Goal: Transaction & Acquisition: Purchase product/service

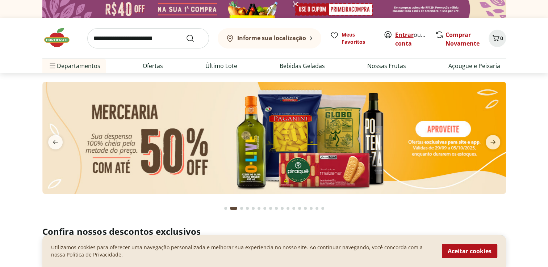
click at [400, 32] on link "Entrar" at bounding box center [404, 35] width 18 height 8
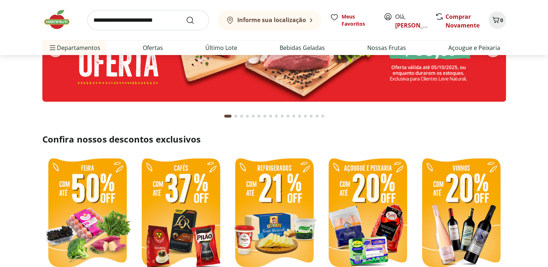
scroll to position [145, 0]
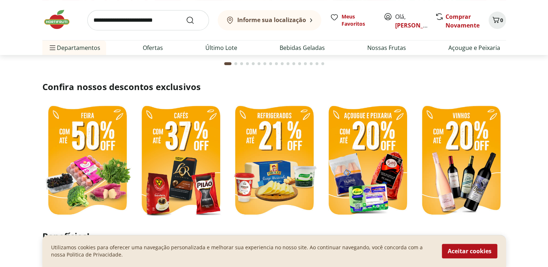
click at [189, 154] on img at bounding box center [181, 161] width 90 height 120
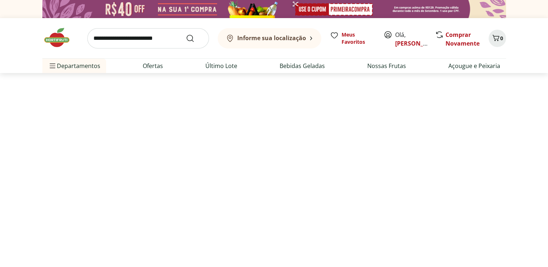
select select "**********"
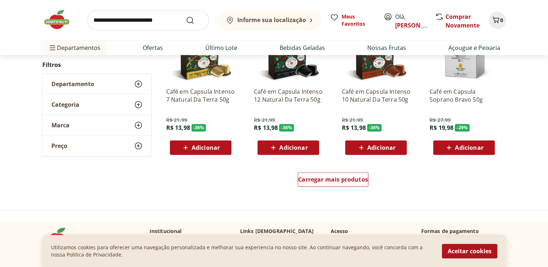
scroll to position [435, 0]
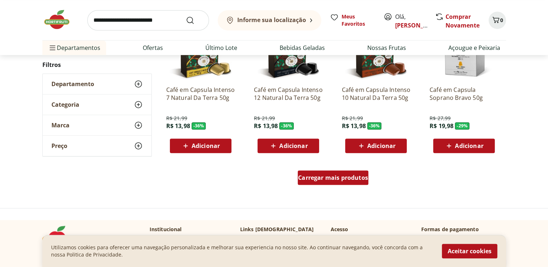
click at [351, 180] on span "Carregar mais produtos" at bounding box center [333, 178] width 70 height 6
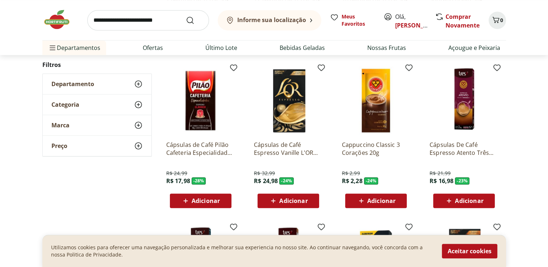
scroll to position [543, 0]
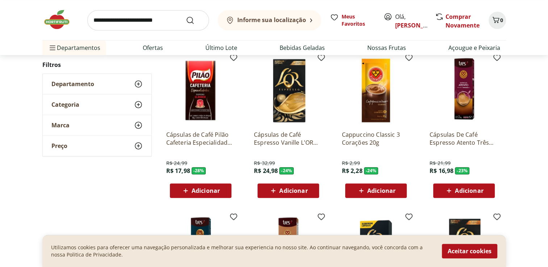
click at [277, 190] on icon at bounding box center [273, 191] width 9 height 9
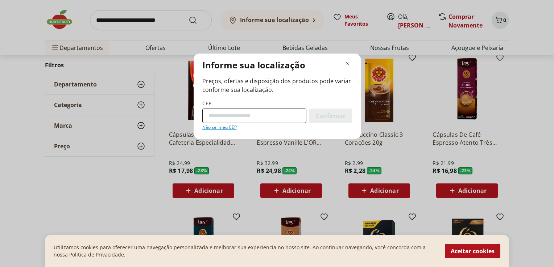
click at [250, 117] on input "CEP" at bounding box center [254, 116] width 104 height 14
type input "*********"
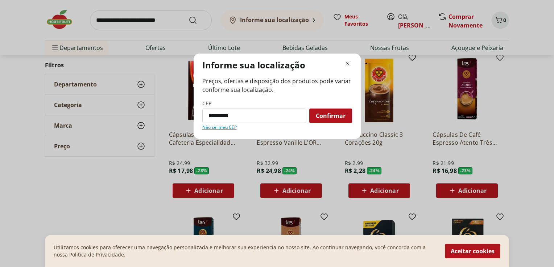
click at [324, 113] on span "Confirmar" at bounding box center [331, 116] width 30 height 6
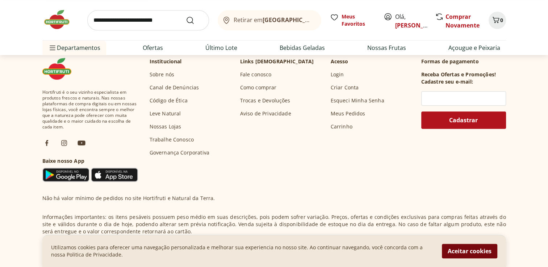
click at [480, 254] on button "Aceitar cookies" at bounding box center [469, 251] width 55 height 14
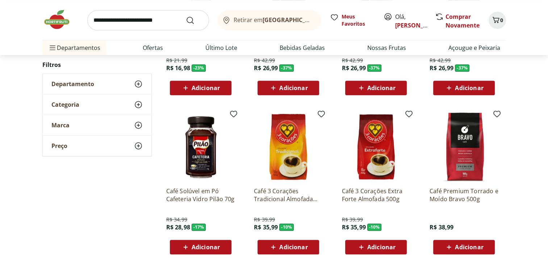
scroll to position [423, 0]
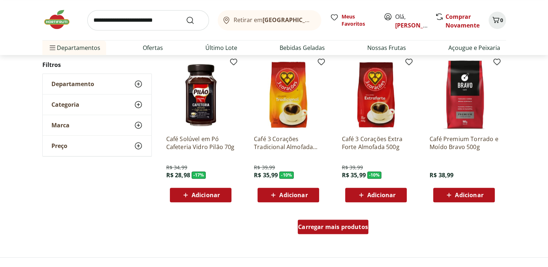
click at [342, 230] on span "Carregar mais produtos" at bounding box center [333, 227] width 70 height 6
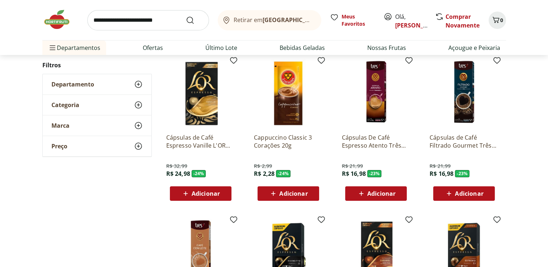
scroll to position [109, 0]
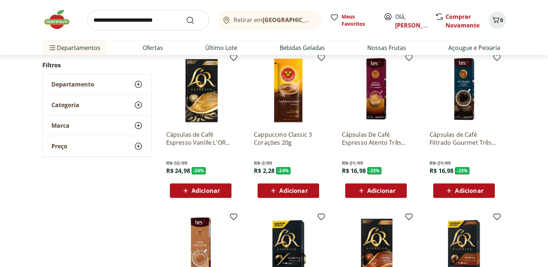
click at [206, 190] on span "Adicionar" at bounding box center [206, 191] width 28 height 6
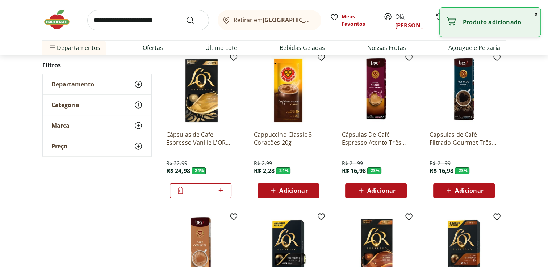
click at [535, 16] on button "x" at bounding box center [536, 14] width 9 height 12
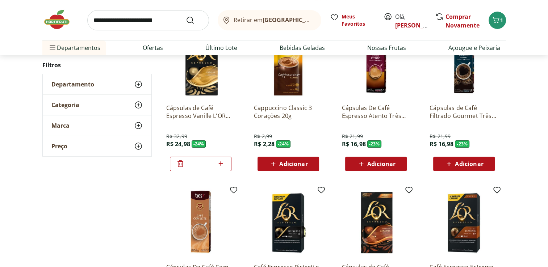
scroll to position [217, 0]
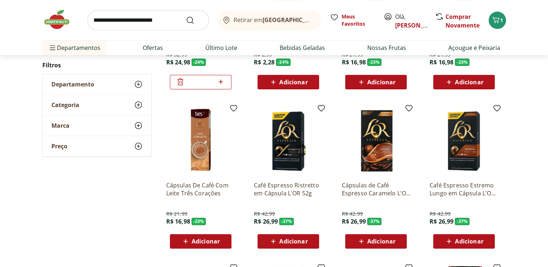
click at [372, 247] on div "Adicionar" at bounding box center [376, 241] width 50 height 13
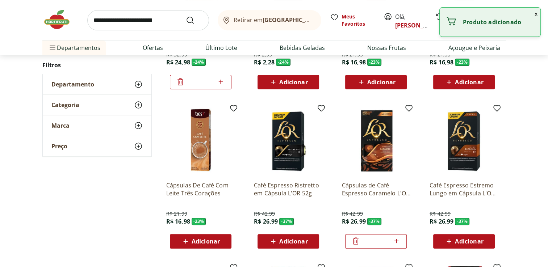
click at [535, 14] on button "x" at bounding box center [536, 14] width 9 height 12
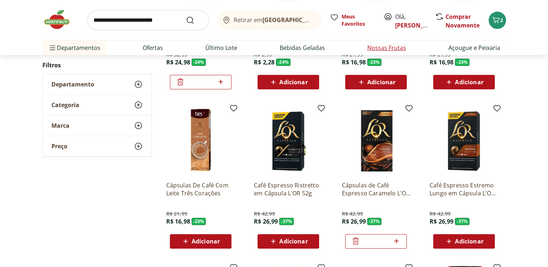
click at [375, 47] on link "Nossas Frutas" at bounding box center [386, 47] width 39 height 9
select select "**********"
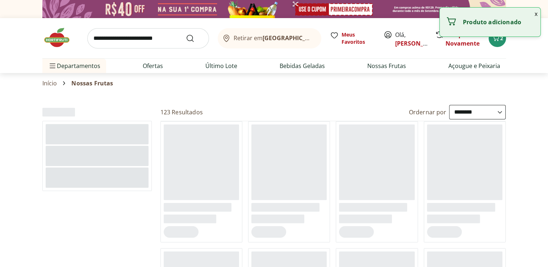
click at [536, 16] on button "x" at bounding box center [536, 14] width 9 height 12
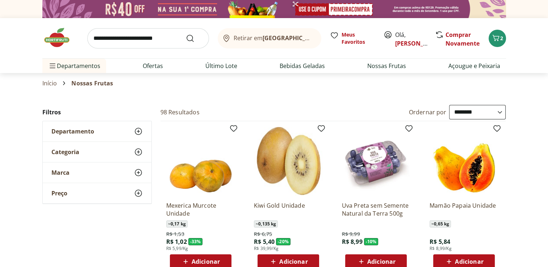
click at [147, 33] on input "search" at bounding box center [148, 38] width 122 height 20
click at [184, 41] on input "*********" at bounding box center [148, 38] width 122 height 20
type input "*********"
click at [189, 40] on icon "Submit Search" at bounding box center [190, 38] width 9 height 9
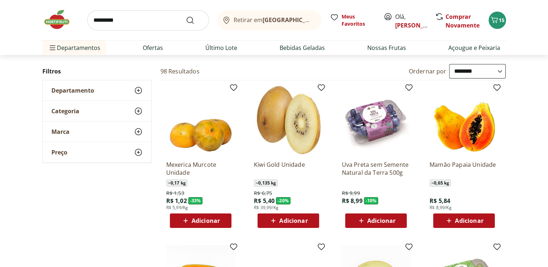
scroll to position [72, 0]
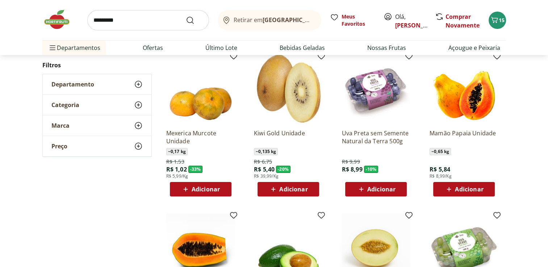
click at [463, 191] on span "Adicionar" at bounding box center [469, 190] width 28 height 6
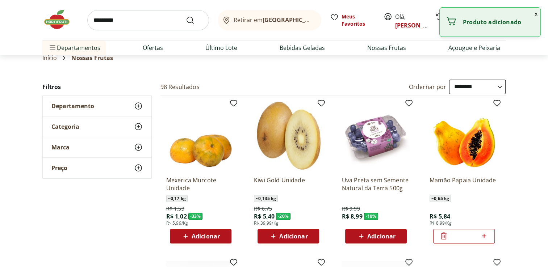
scroll to position [0, 0]
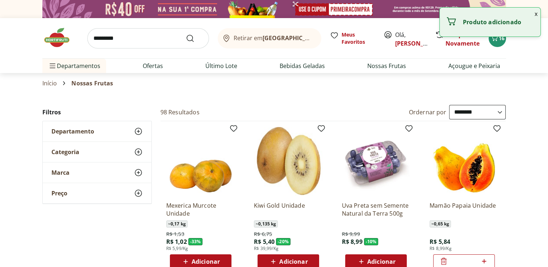
click at [54, 41] on img at bounding box center [60, 38] width 36 height 22
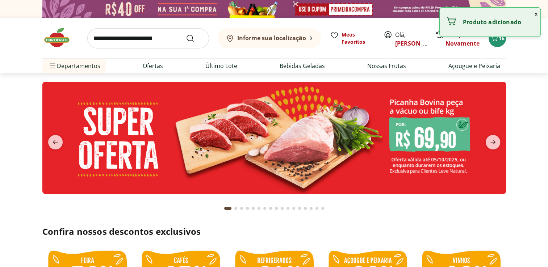
click at [282, 125] on img at bounding box center [274, 138] width 464 height 112
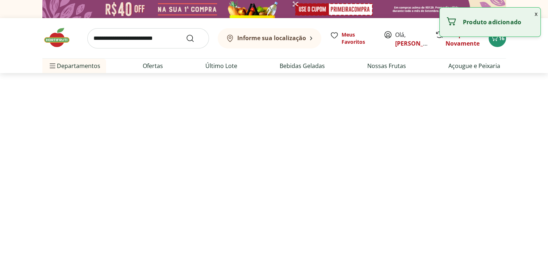
select select "**********"
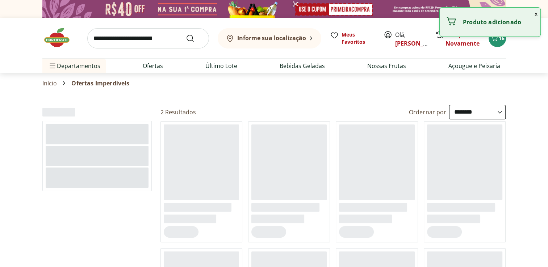
click at [536, 13] on button "x" at bounding box center [536, 14] width 9 height 12
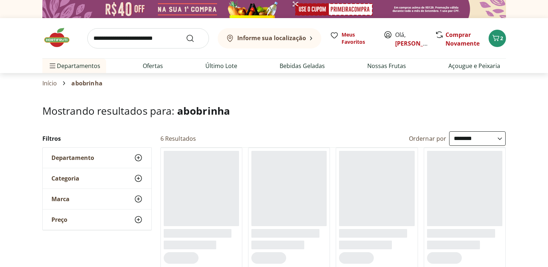
select select "**********"
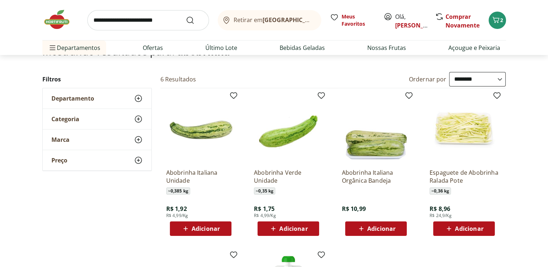
scroll to position [72, 0]
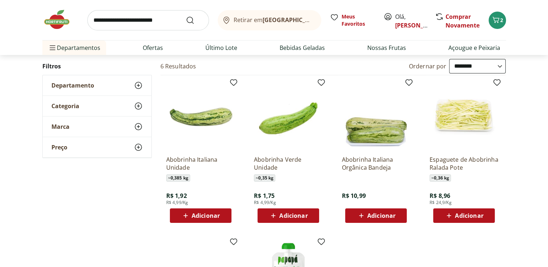
click at [293, 214] on span "Adicionar" at bounding box center [293, 216] width 28 height 6
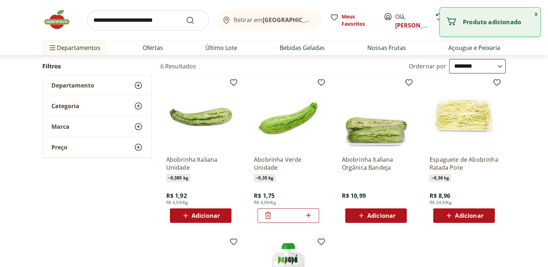
click at [310, 215] on icon at bounding box center [308, 215] width 9 height 9
click at [308, 214] on icon at bounding box center [308, 215] width 9 height 9
type input "*"
click at [535, 12] on button "x" at bounding box center [536, 14] width 9 height 12
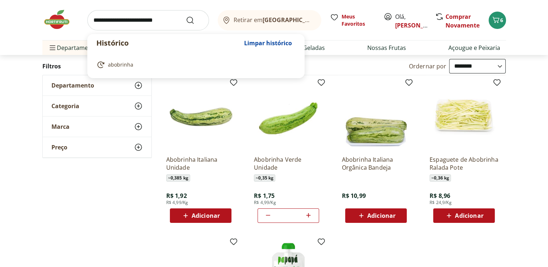
click at [150, 17] on input "search" at bounding box center [148, 20] width 122 height 20
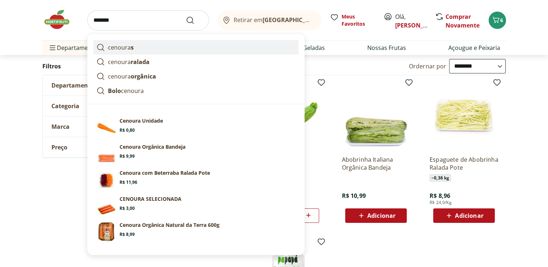
click at [131, 50] on strong "s" at bounding box center [132, 47] width 3 height 8
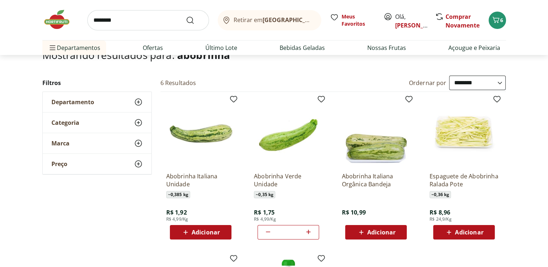
scroll to position [36, 0]
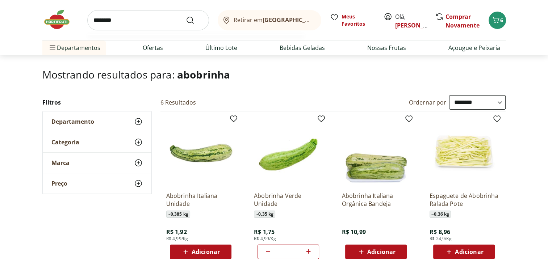
click at [160, 20] on input "********" at bounding box center [148, 20] width 122 height 20
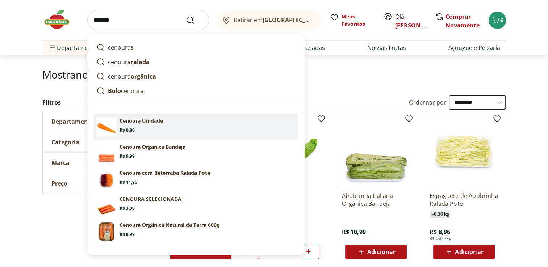
click at [155, 120] on p "Cenoura Unidade" at bounding box center [141, 120] width 43 height 7
type input "**********"
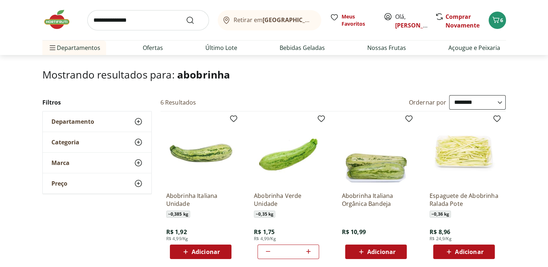
click at [168, 21] on input "**********" at bounding box center [148, 20] width 122 height 20
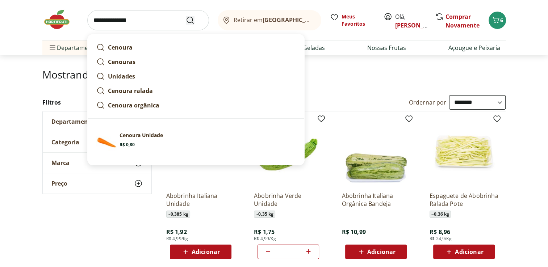
click at [188, 18] on icon "Submit Search" at bounding box center [190, 20] width 9 height 9
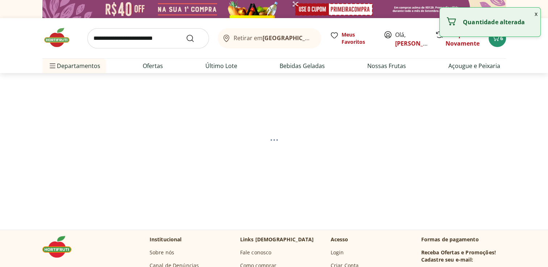
select select "**********"
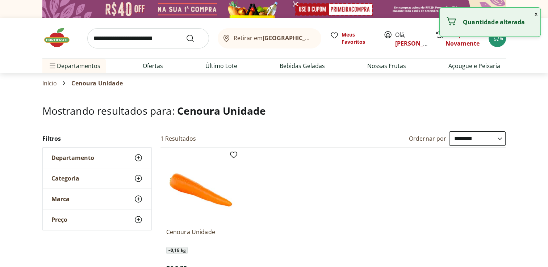
click at [536, 12] on button "x" at bounding box center [536, 14] width 9 height 12
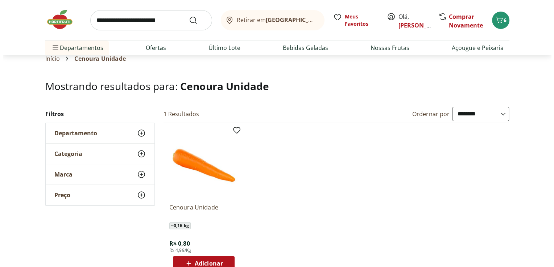
scroll to position [72, 0]
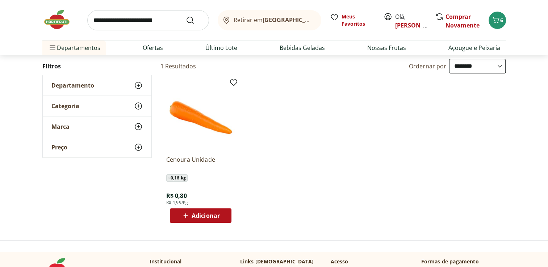
click at [207, 215] on span "Adicionar" at bounding box center [206, 216] width 28 height 6
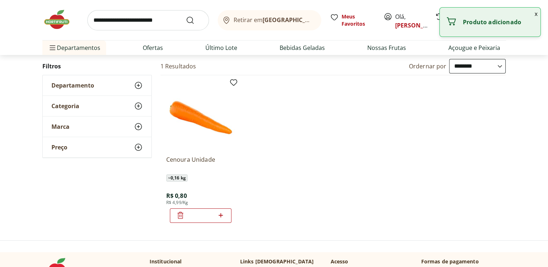
click at [223, 217] on icon at bounding box center [220, 215] width 9 height 9
click at [222, 217] on icon at bounding box center [220, 215] width 9 height 9
type input "*"
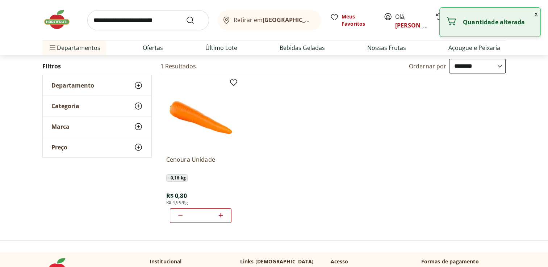
click at [537, 14] on button "x" at bounding box center [536, 14] width 9 height 12
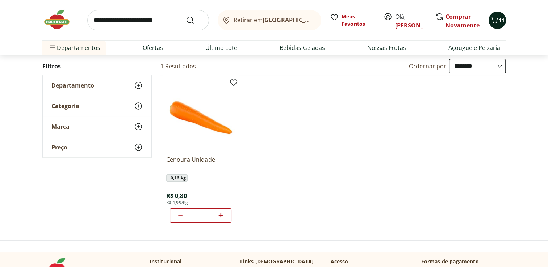
click at [497, 19] on icon "Carrinho" at bounding box center [494, 20] width 9 height 9
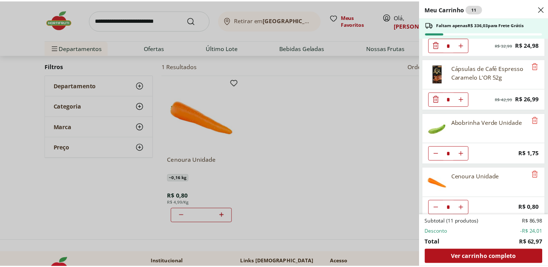
scroll to position [41, 0]
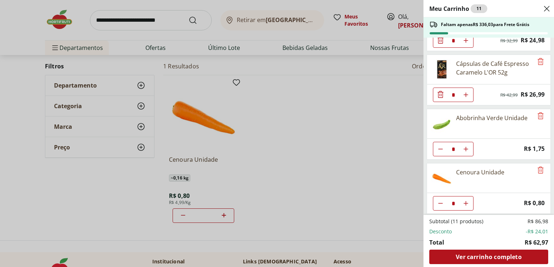
click at [548, 10] on icon "Close" at bounding box center [546, 8] width 9 height 9
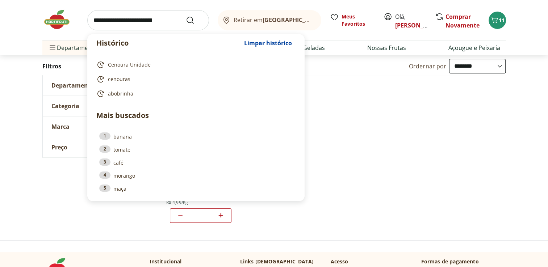
click at [152, 17] on input "search" at bounding box center [148, 20] width 122 height 20
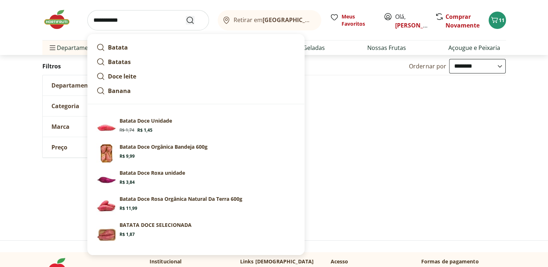
type input "**********"
click at [195, 19] on button "Submit Search" at bounding box center [194, 20] width 17 height 9
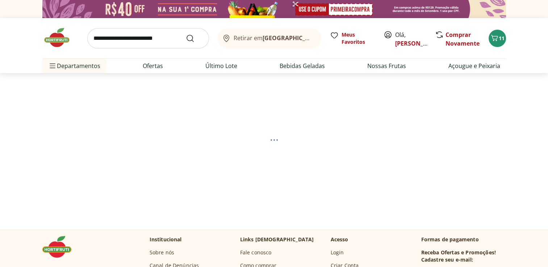
select select "**********"
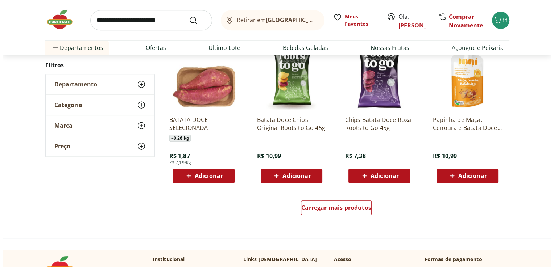
scroll to position [435, 0]
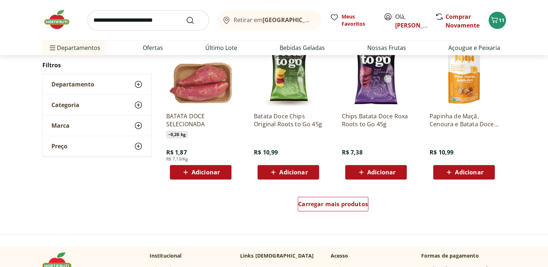
click at [214, 170] on span "Adicionar" at bounding box center [206, 173] width 28 height 6
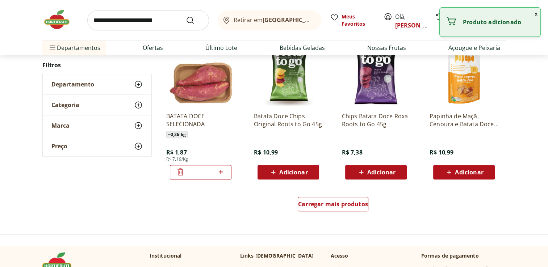
click at [223, 172] on icon at bounding box center [220, 172] width 9 height 9
click at [538, 13] on button "x" at bounding box center [536, 14] width 9 height 12
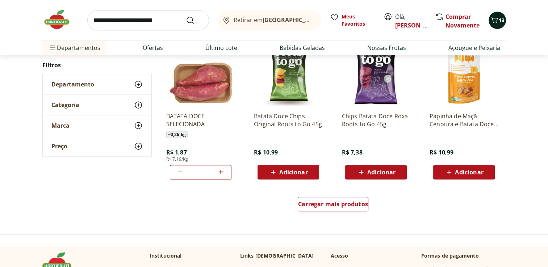
click at [497, 16] on icon "Carrinho" at bounding box center [494, 20] width 9 height 9
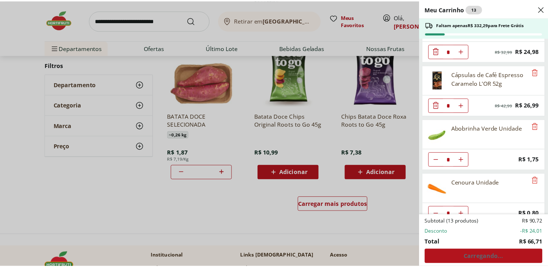
scroll to position [95, 0]
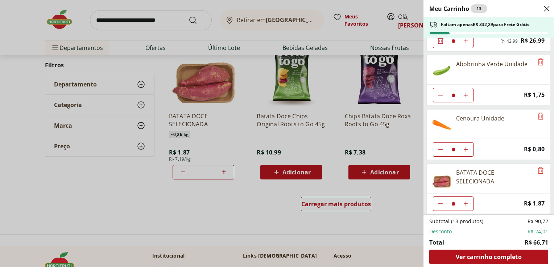
click at [468, 202] on button "Aumentar Quantidade" at bounding box center [465, 204] width 14 height 14
type input "*"
click at [464, 201] on icon "Aumentar Quantidade" at bounding box center [466, 204] width 6 height 6
type input "*"
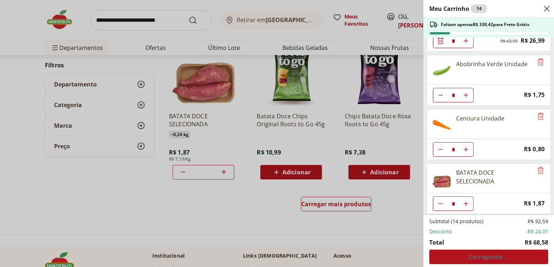
type input "*"
click at [547, 5] on icon "Close" at bounding box center [546, 8] width 9 height 9
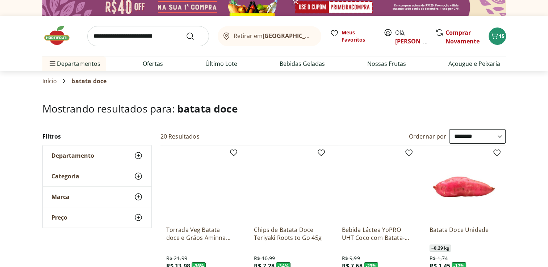
scroll to position [0, 0]
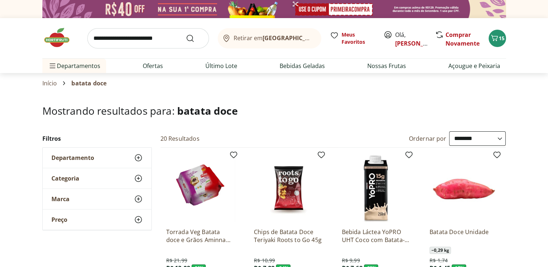
click at [142, 41] on input "search" at bounding box center [148, 38] width 122 height 20
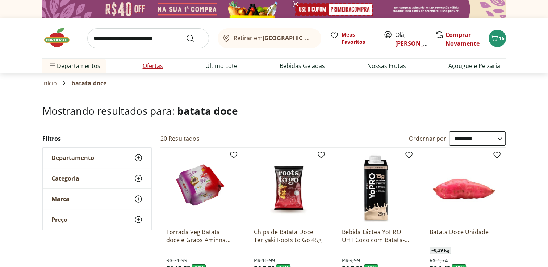
click at [148, 64] on link "Ofertas" at bounding box center [153, 66] width 20 height 9
select select "**********"
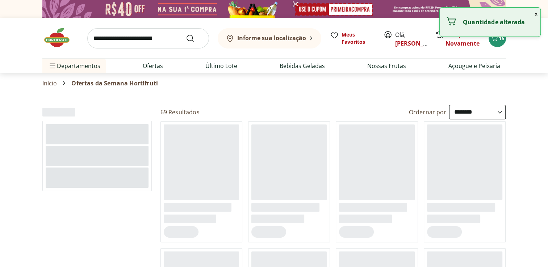
click at [533, 12] on button "x" at bounding box center [536, 14] width 9 height 12
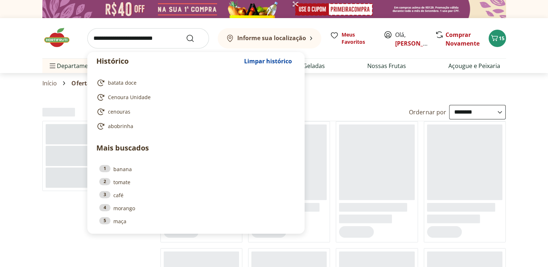
click at [124, 42] on input "search" at bounding box center [148, 38] width 122 height 20
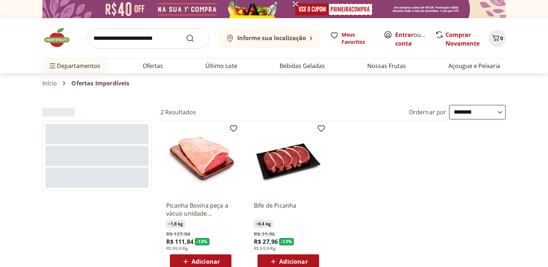
select select "**********"
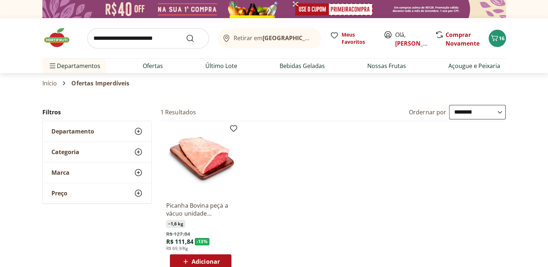
click at [67, 35] on img at bounding box center [60, 38] width 36 height 22
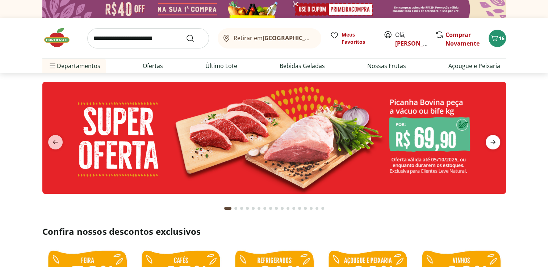
click at [492, 137] on span "next" at bounding box center [493, 142] width 14 height 14
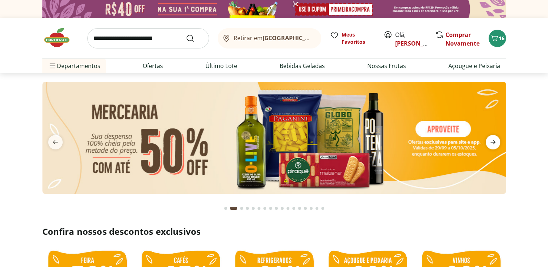
click at [492, 142] on icon "next" at bounding box center [493, 142] width 9 height 9
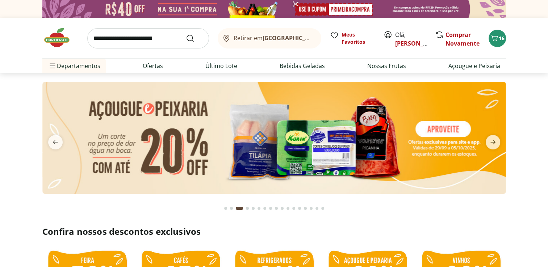
click at [315, 154] on img at bounding box center [274, 138] width 464 height 112
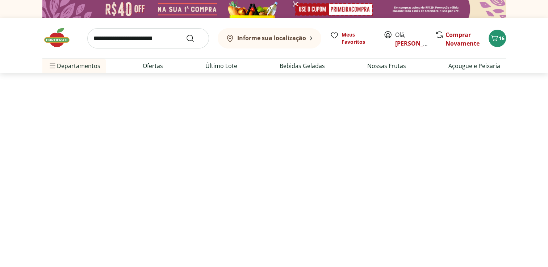
select select "**********"
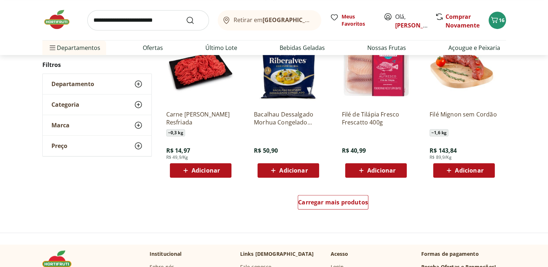
scroll to position [435, 0]
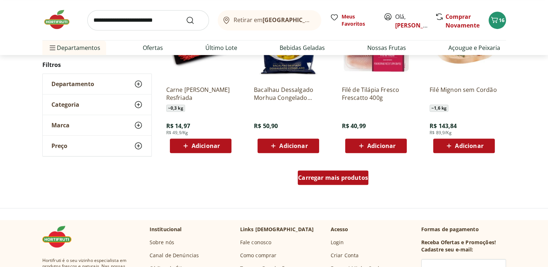
click at [330, 177] on span "Carregar mais produtos" at bounding box center [333, 178] width 70 height 6
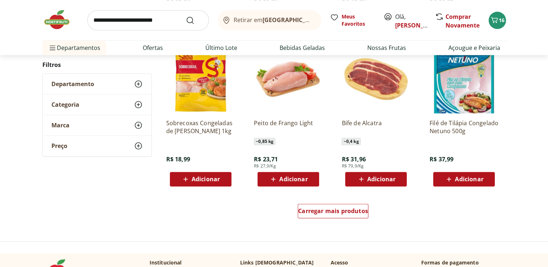
scroll to position [942, 0]
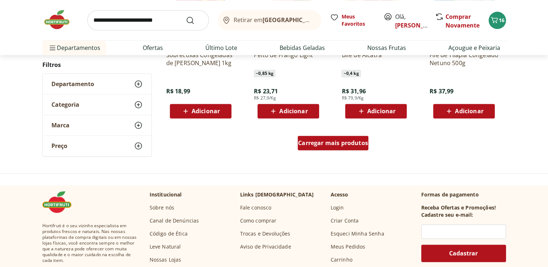
click at [343, 144] on span "Carregar mais produtos" at bounding box center [333, 143] width 70 height 6
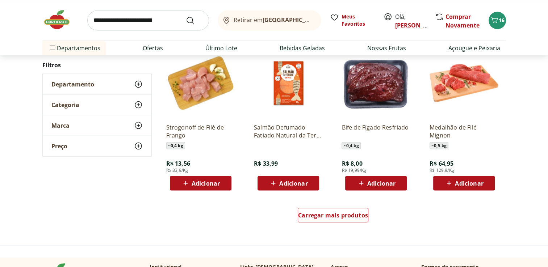
scroll to position [1377, 0]
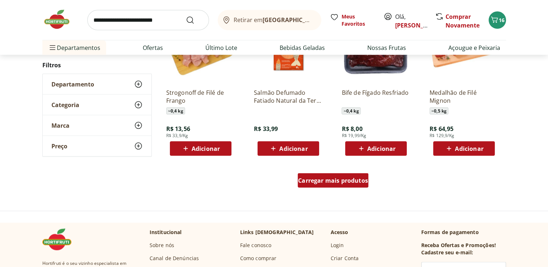
click at [341, 179] on span "Carregar mais produtos" at bounding box center [333, 181] width 70 height 6
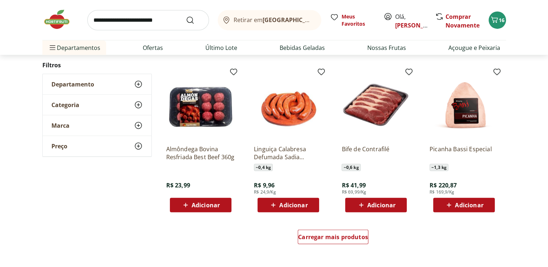
scroll to position [1812, 0]
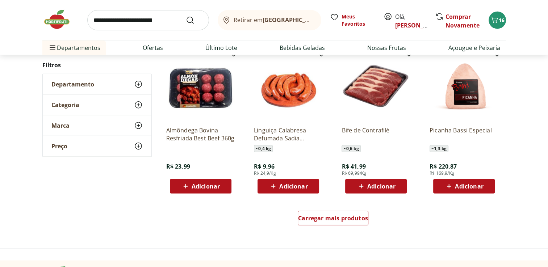
click at [128, 22] on input "search" at bounding box center [148, 20] width 122 height 20
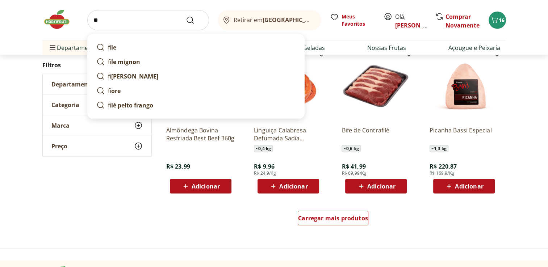
type input "*"
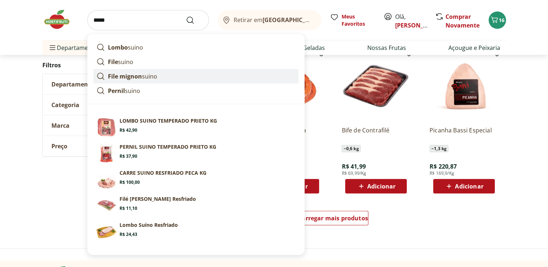
click at [148, 79] on p "File mignon suino" at bounding box center [132, 76] width 49 height 9
type input "**********"
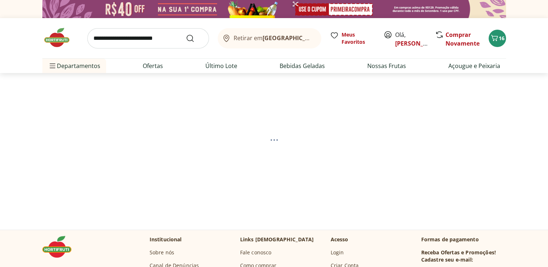
select select "**********"
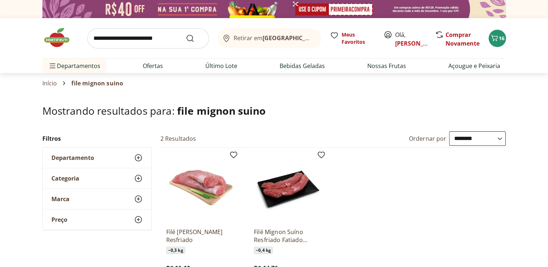
click at [122, 40] on input "search" at bounding box center [148, 38] width 122 height 20
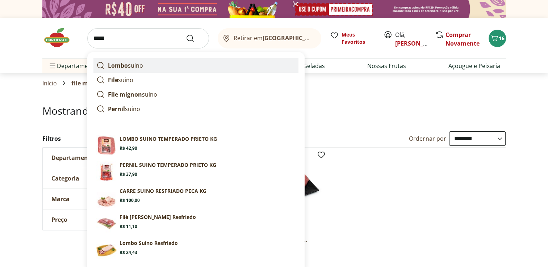
click at [138, 67] on p "Lombo suino" at bounding box center [125, 65] width 35 height 9
type input "**********"
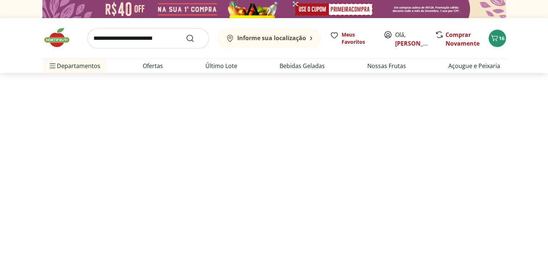
select select "**********"
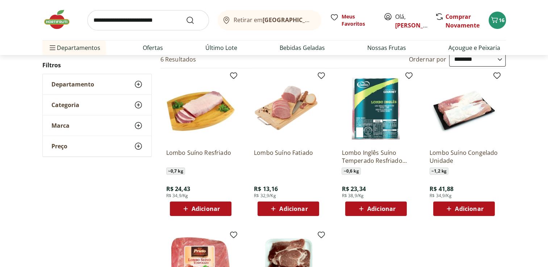
scroll to position [72, 0]
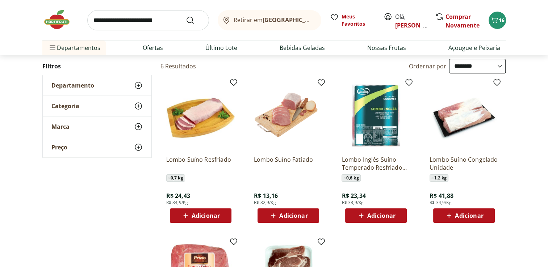
click at [383, 156] on p "Lombo Inglês Suíno Temperado Resfriado Unidade" at bounding box center [376, 164] width 69 height 16
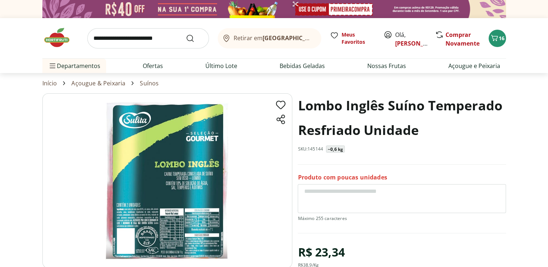
scroll to position [72, 0]
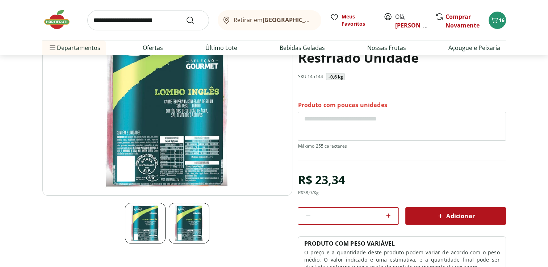
click at [180, 225] on img at bounding box center [189, 223] width 41 height 41
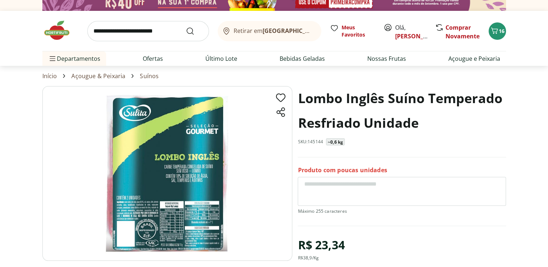
scroll to position [0, 0]
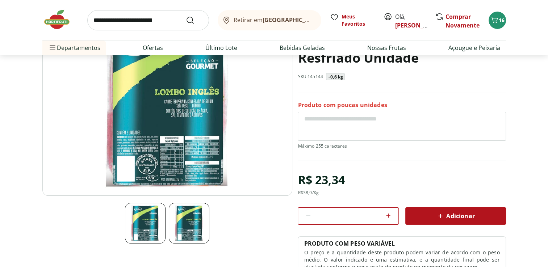
select select "**********"
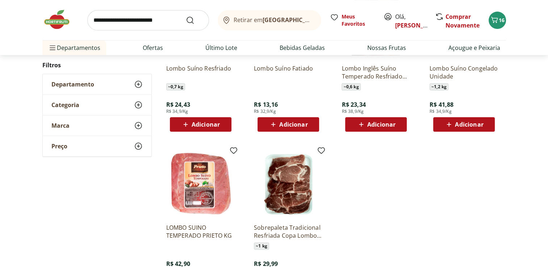
scroll to position [181, 0]
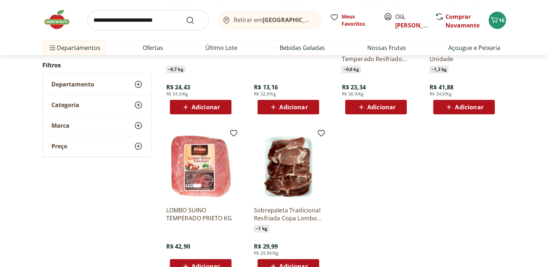
click at [198, 168] on img at bounding box center [200, 166] width 69 height 69
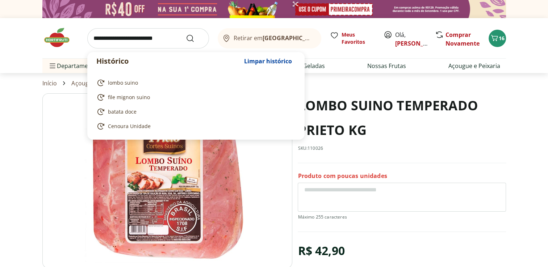
click at [136, 37] on input "search" at bounding box center [148, 38] width 122 height 20
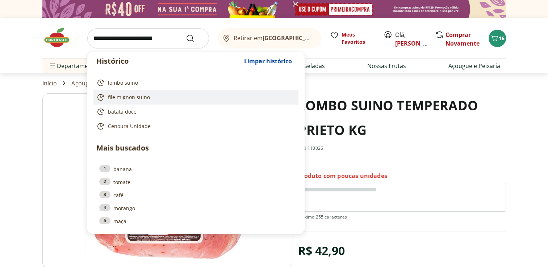
click at [123, 99] on span "file mignon suino" at bounding box center [129, 97] width 42 height 7
type input "**********"
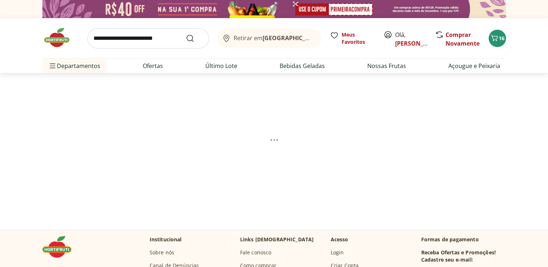
select select "**********"
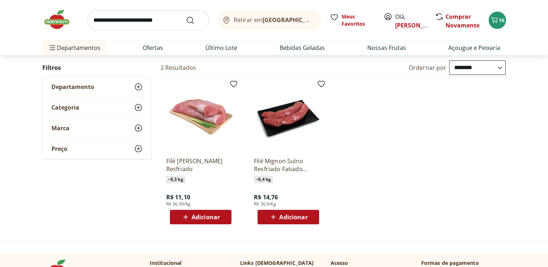
scroll to position [72, 0]
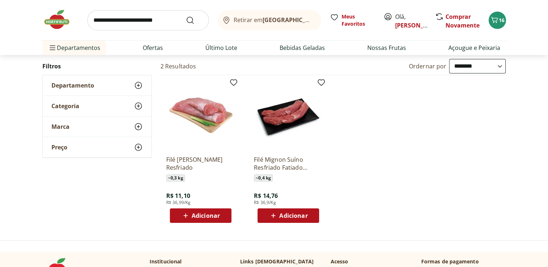
click at [202, 131] on img at bounding box center [200, 115] width 69 height 69
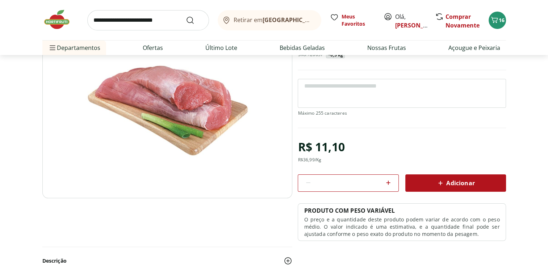
scroll to position [109, 0]
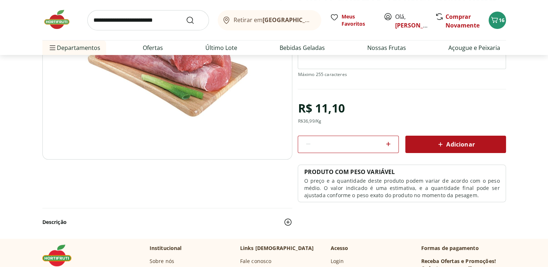
click at [388, 143] on icon at bounding box center [388, 144] width 9 height 9
type input "*"
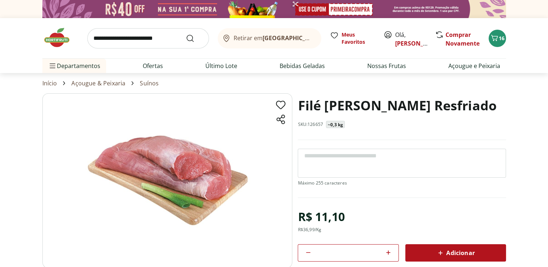
click at [346, 159] on textarea at bounding box center [402, 163] width 208 height 29
click at [304, 157] on textarea "**********" at bounding box center [402, 163] width 208 height 29
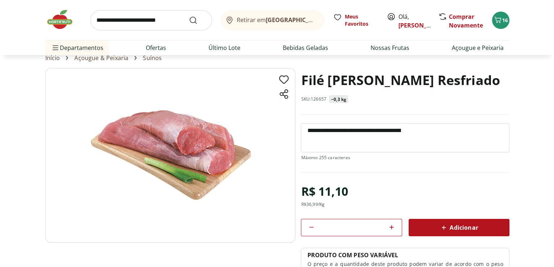
scroll to position [36, 0]
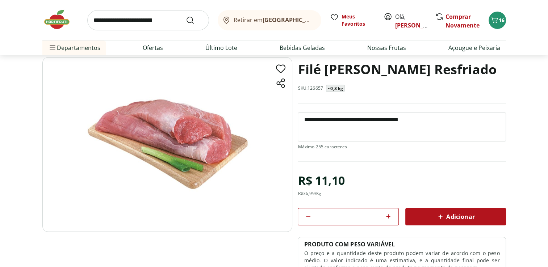
type textarea "**********"
click at [443, 218] on icon at bounding box center [440, 217] width 9 height 9
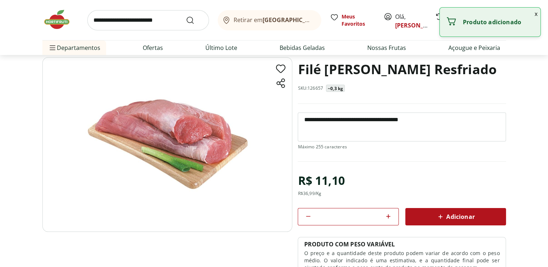
click at [538, 13] on button "x" at bounding box center [536, 14] width 9 height 12
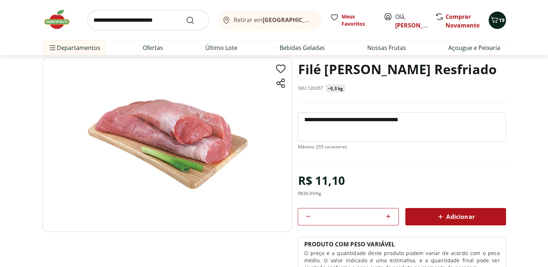
click at [495, 18] on icon "Carrinho" at bounding box center [494, 20] width 9 height 9
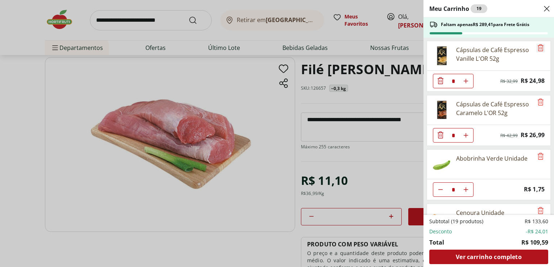
click at [539, 48] on icon "Remove" at bounding box center [540, 47] width 6 height 7
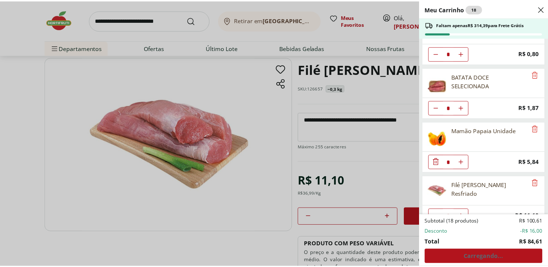
scroll to position [149, 0]
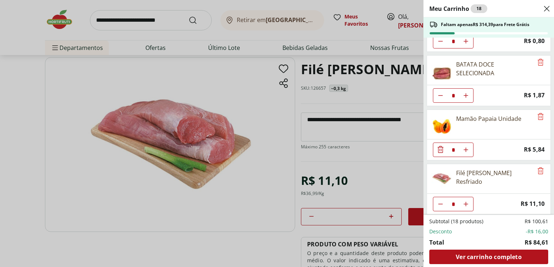
click at [545, 8] on icon "Close" at bounding box center [546, 8] width 9 height 9
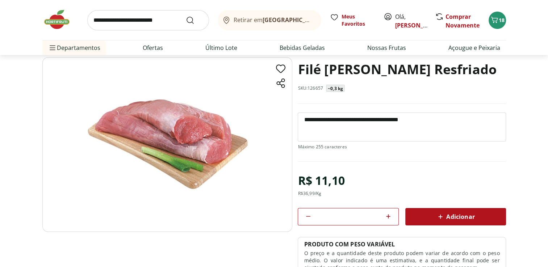
click at [55, 16] on img at bounding box center [60, 20] width 36 height 22
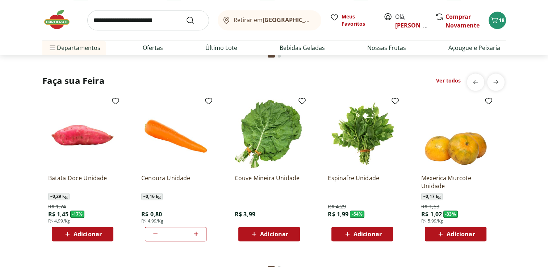
scroll to position [761, 0]
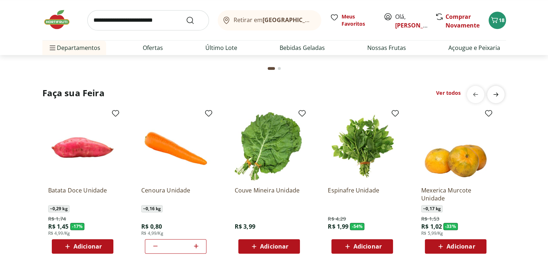
click at [493, 94] on icon "next" at bounding box center [495, 94] width 5 height 4
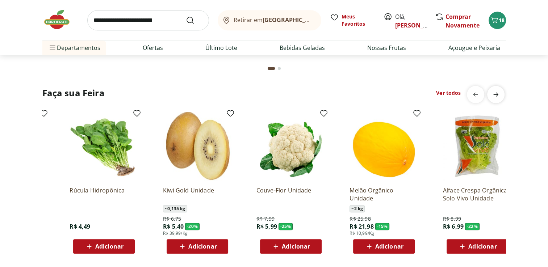
scroll to position [0, 467]
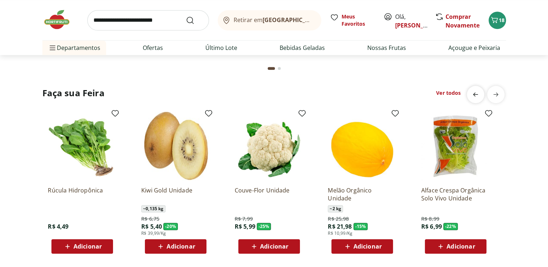
click at [472, 96] on icon "previous" at bounding box center [475, 94] width 9 height 9
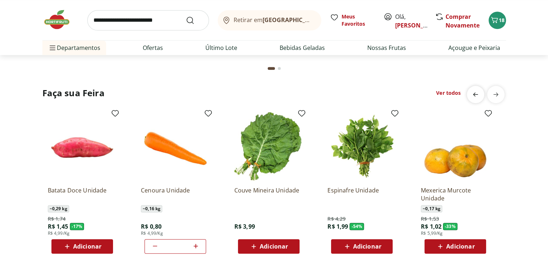
scroll to position [0, 0]
click at [497, 96] on icon "next" at bounding box center [495, 94] width 5 height 4
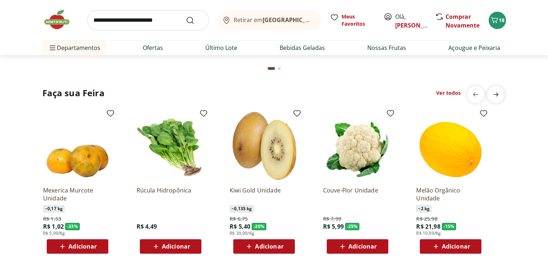
scroll to position [0, 467]
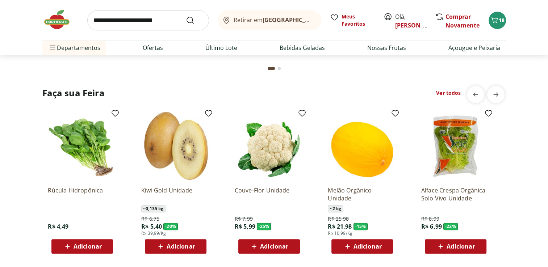
click at [447, 94] on link "Ver todos" at bounding box center [448, 92] width 25 height 7
select select "**********"
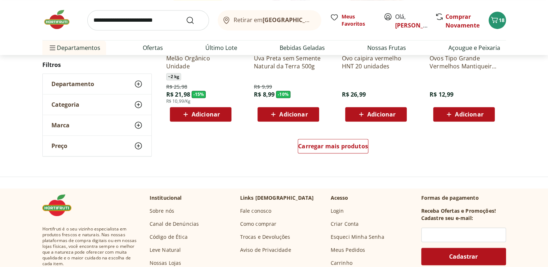
scroll to position [471, 0]
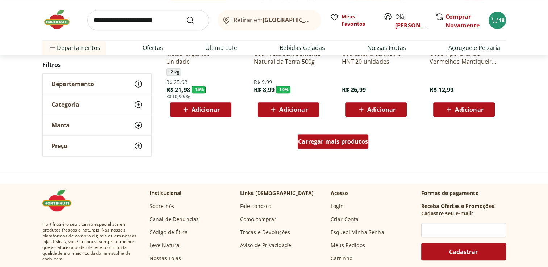
click at [312, 141] on span "Carregar mais produtos" at bounding box center [333, 142] width 70 height 6
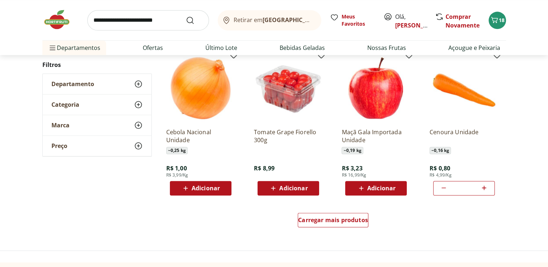
scroll to position [870, 0]
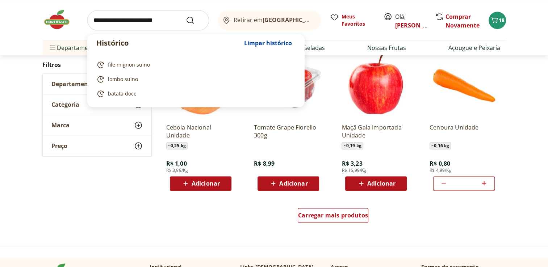
click at [140, 24] on input "search" at bounding box center [148, 20] width 122 height 20
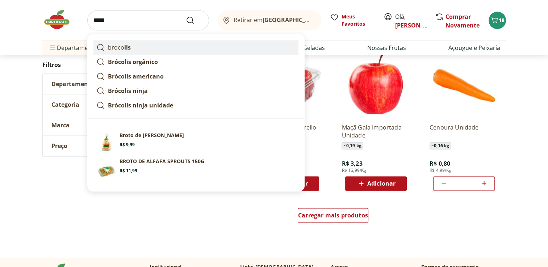
click at [139, 48] on link "broco lis" at bounding box center [195, 47] width 205 height 14
type input "********"
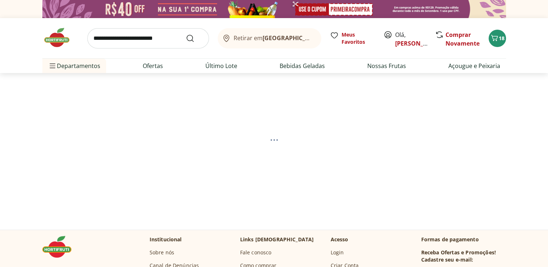
select select "**********"
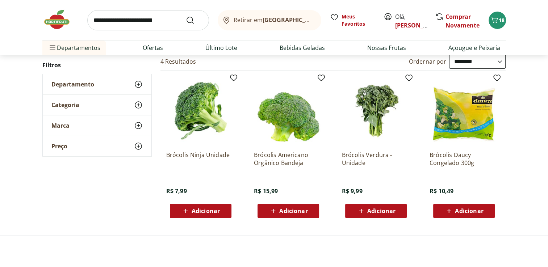
scroll to position [109, 0]
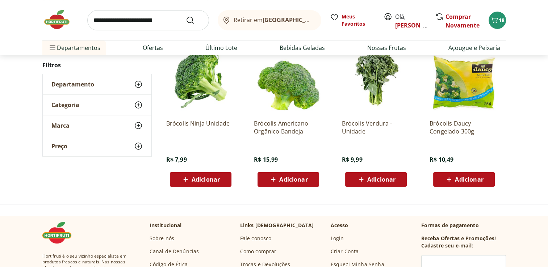
click at [212, 179] on span "Adicionar" at bounding box center [206, 180] width 28 height 6
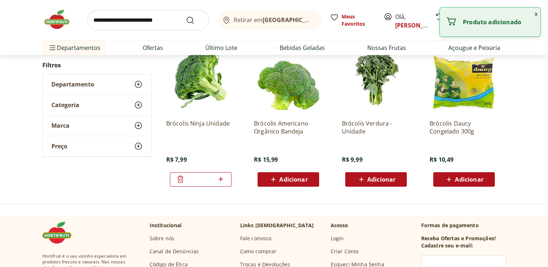
click at [536, 12] on button "x" at bounding box center [536, 14] width 9 height 12
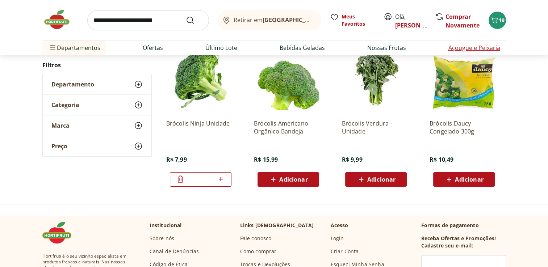
click at [467, 44] on link "Açougue e Peixaria" at bounding box center [475, 47] width 52 height 9
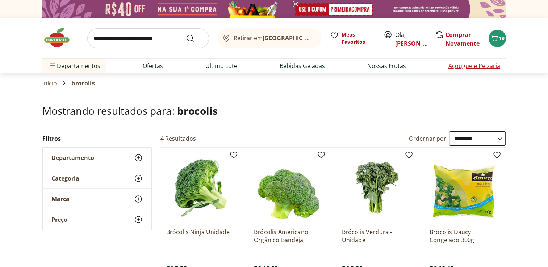
select select "**********"
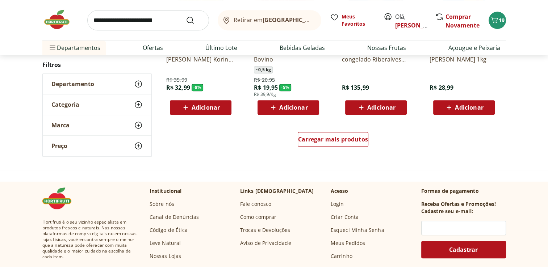
scroll to position [507, 0]
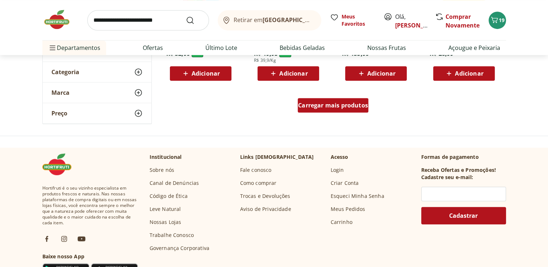
click at [328, 110] on div "Carregar mais produtos" at bounding box center [333, 105] width 71 height 14
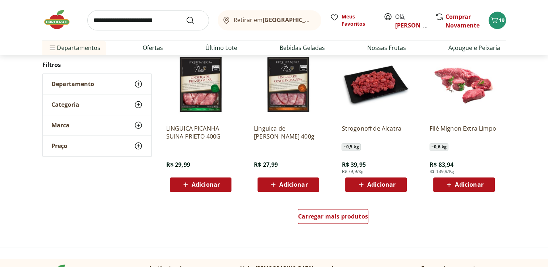
scroll to position [870, 0]
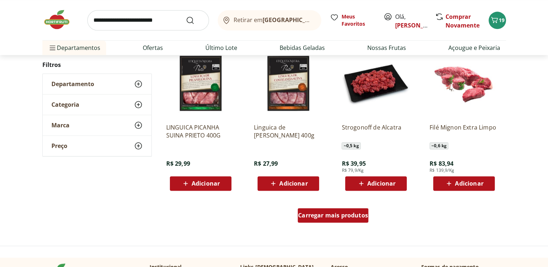
click at [368, 220] on div "Carregar mais produtos" at bounding box center [333, 215] width 71 height 14
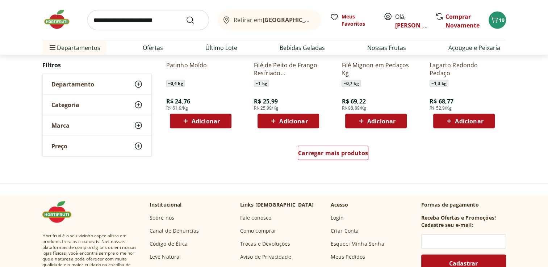
scroll to position [1449, 0]
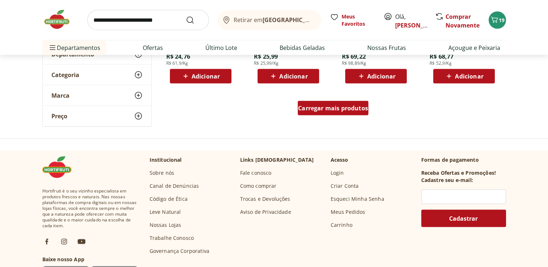
click at [329, 112] on div "Carregar mais produtos" at bounding box center [333, 108] width 71 height 14
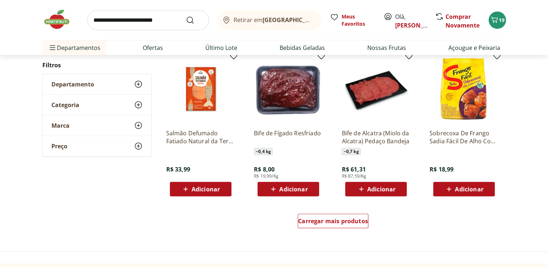
scroll to position [1812, 0]
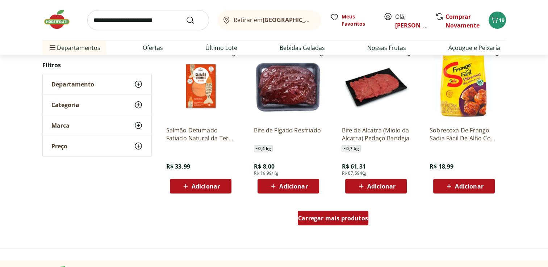
click at [339, 223] on div "Carregar mais produtos" at bounding box center [333, 218] width 71 height 14
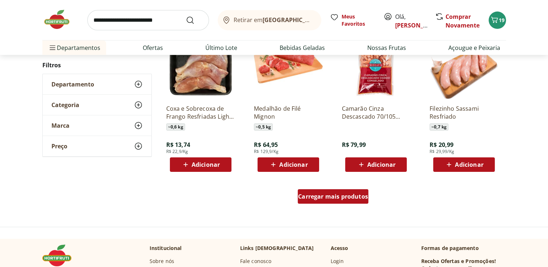
scroll to position [2319, 0]
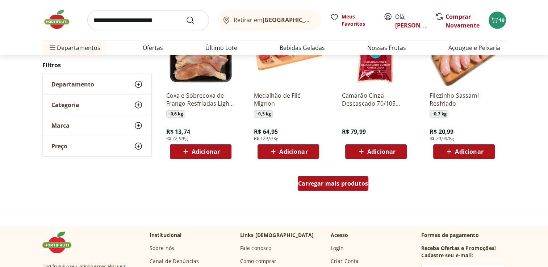
click at [323, 185] on span "Carregar mais produtos" at bounding box center [333, 184] width 70 height 6
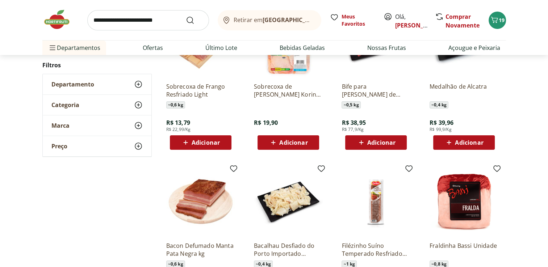
scroll to position [2645, 0]
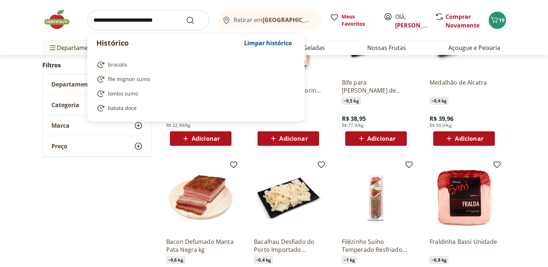
click at [154, 23] on input "search" at bounding box center [148, 20] width 122 height 20
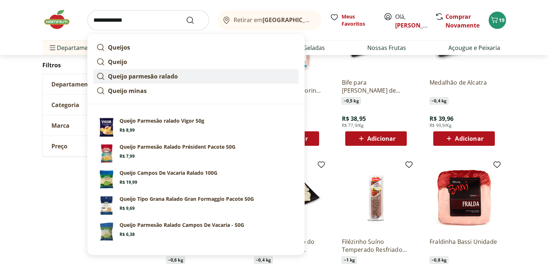
click at [156, 75] on strong "Queijo parmesão ralado" at bounding box center [143, 76] width 70 height 8
type input "**********"
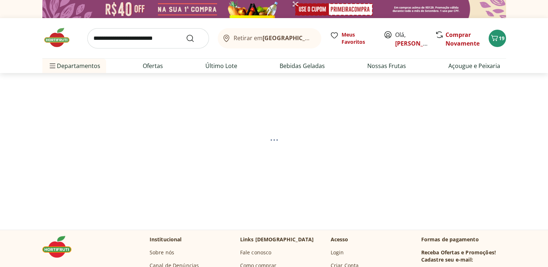
select select "**********"
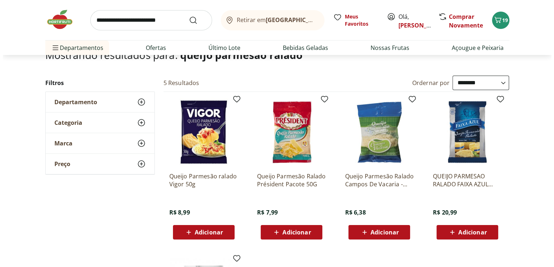
scroll to position [109, 0]
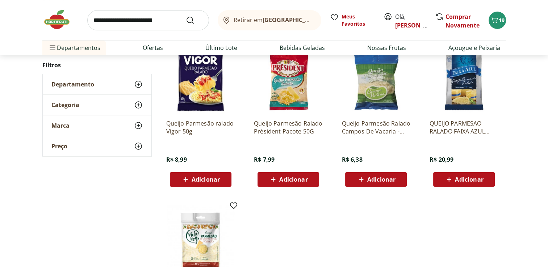
click at [461, 178] on span "Adicionar" at bounding box center [469, 180] width 28 height 6
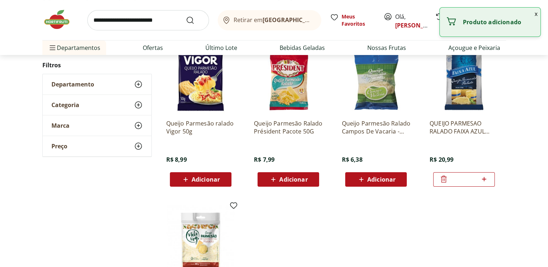
click at [536, 13] on button "x" at bounding box center [536, 14] width 9 height 12
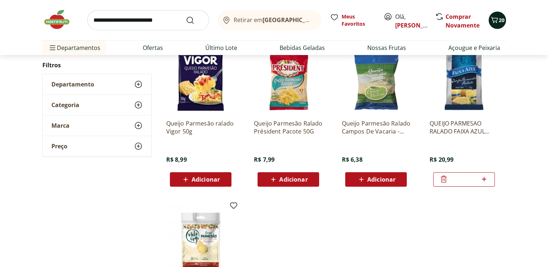
click at [489, 22] on button "20" at bounding box center [497, 20] width 17 height 17
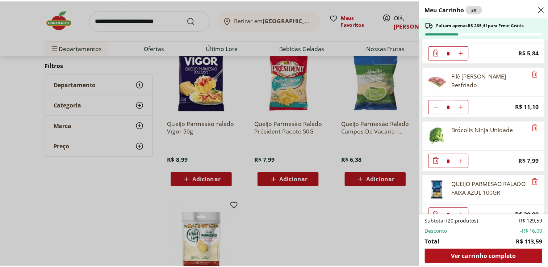
scroll to position [257, 0]
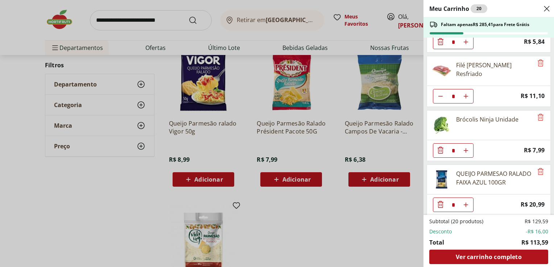
click at [545, 9] on icon "Close" at bounding box center [546, 8] width 9 height 9
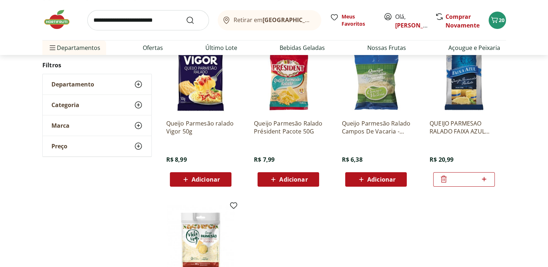
click at [53, 17] on img at bounding box center [60, 20] width 36 height 22
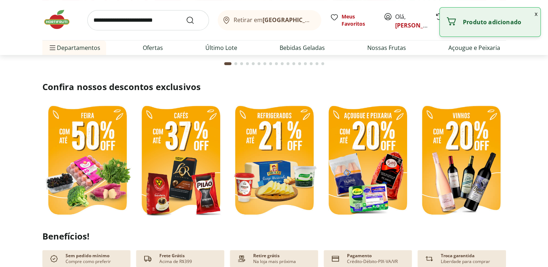
scroll to position [181, 0]
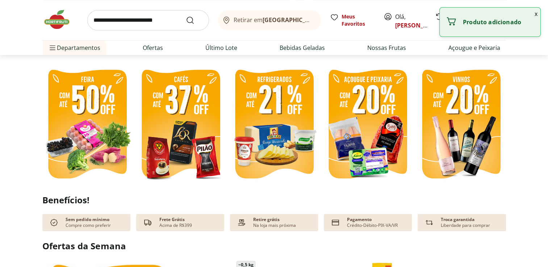
click at [86, 126] on img at bounding box center [87, 125] width 90 height 120
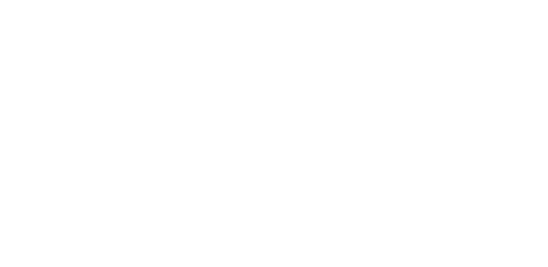
select select "**********"
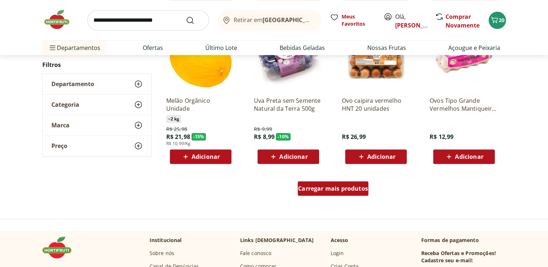
scroll to position [435, 0]
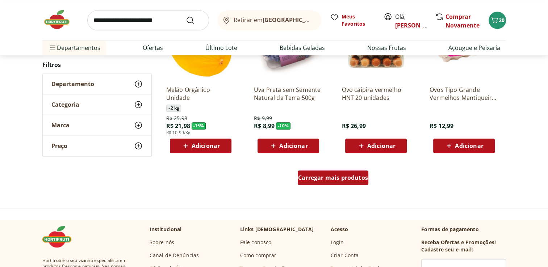
click at [353, 179] on span "Carregar mais produtos" at bounding box center [333, 178] width 70 height 6
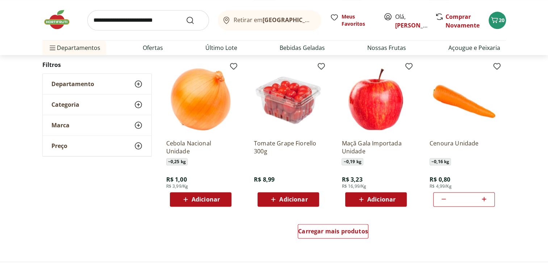
scroll to position [870, 0]
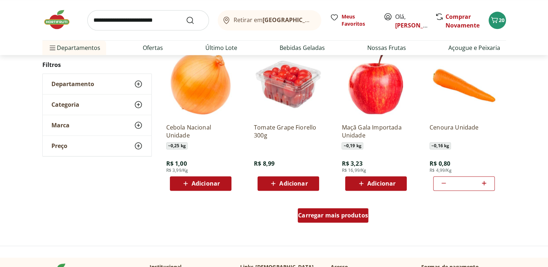
click at [332, 220] on div "Carregar mais produtos" at bounding box center [333, 215] width 71 height 14
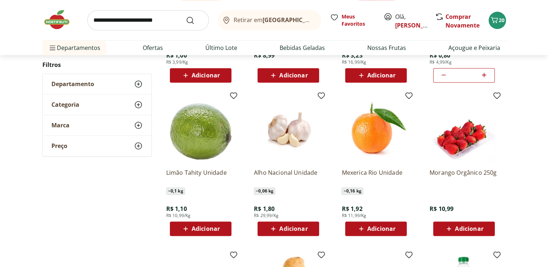
scroll to position [978, 0]
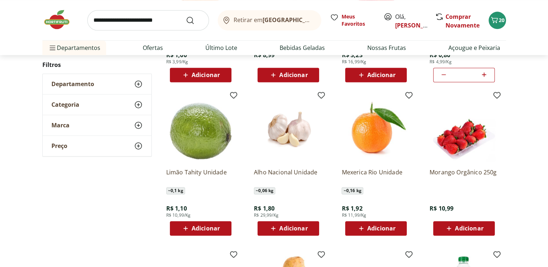
click at [203, 228] on span "Adicionar" at bounding box center [206, 229] width 28 height 6
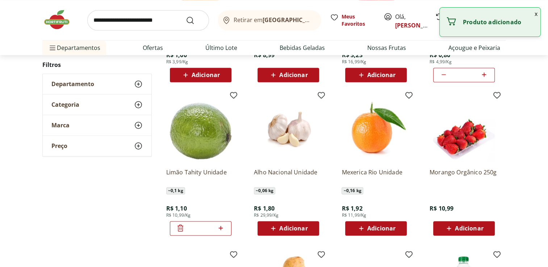
click at [221, 228] on icon at bounding box center [221, 228] width 4 height 4
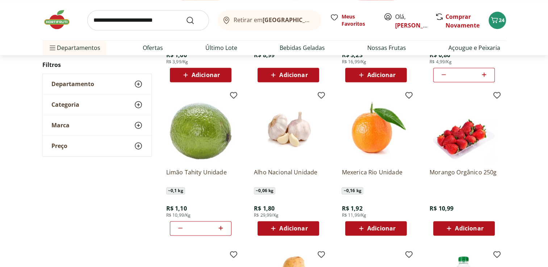
click at [220, 227] on icon at bounding box center [220, 228] width 9 height 9
type input "*"
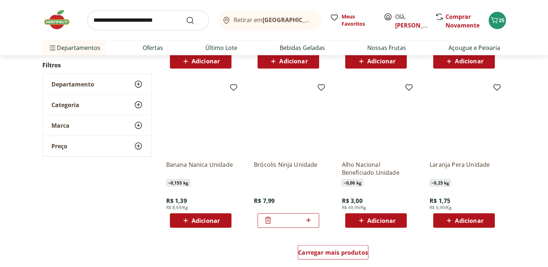
scroll to position [1304, 0]
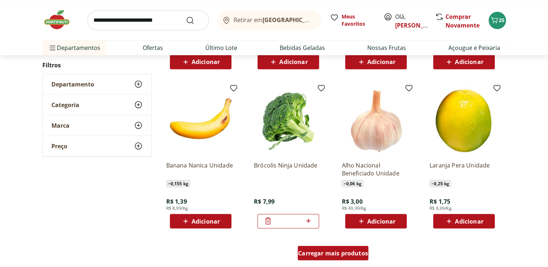
click at [338, 254] on span "Carregar mais produtos" at bounding box center [333, 253] width 70 height 6
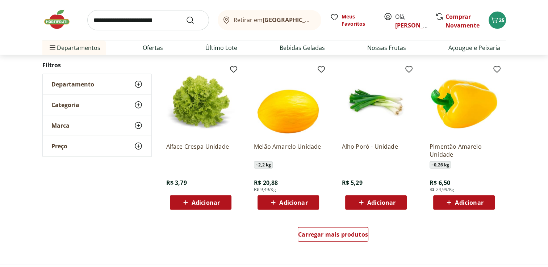
scroll to position [1812, 0]
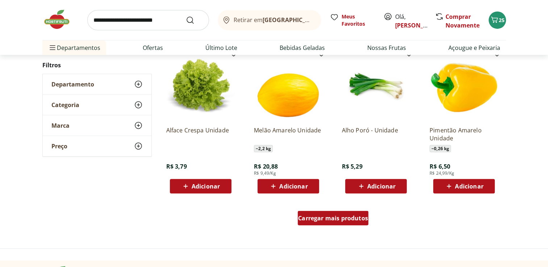
click at [318, 216] on span "Carregar mais produtos" at bounding box center [333, 219] width 70 height 6
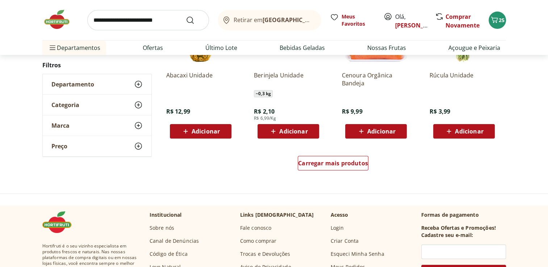
scroll to position [2355, 0]
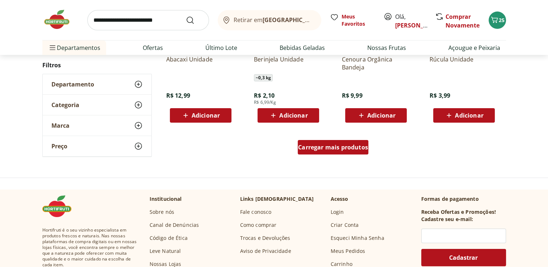
click at [329, 148] on span "Carregar mais produtos" at bounding box center [333, 148] width 70 height 6
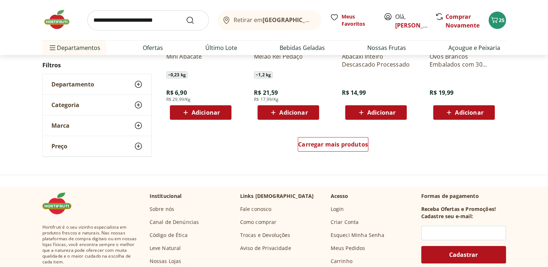
scroll to position [2753, 0]
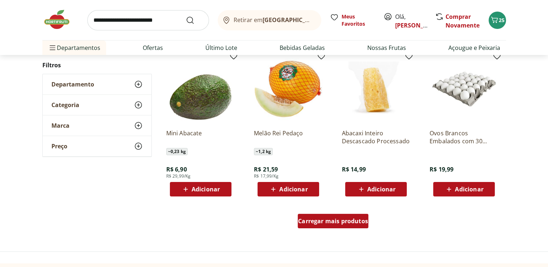
click at [345, 224] on span "Carregar mais produtos" at bounding box center [333, 221] width 70 height 6
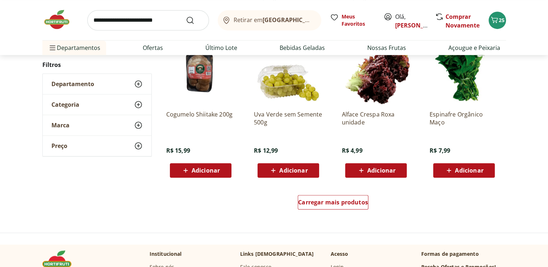
scroll to position [3261, 0]
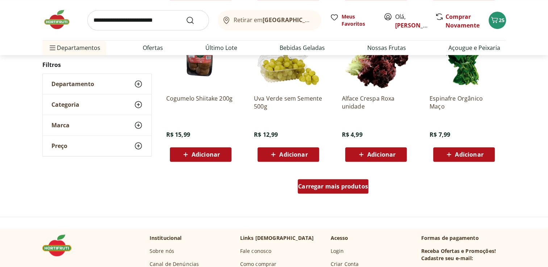
click at [345, 189] on span "Carregar mais produtos" at bounding box center [333, 187] width 70 height 6
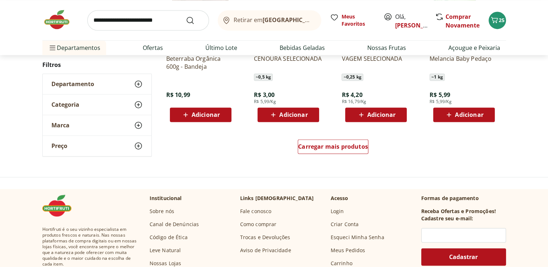
scroll to position [3804, 0]
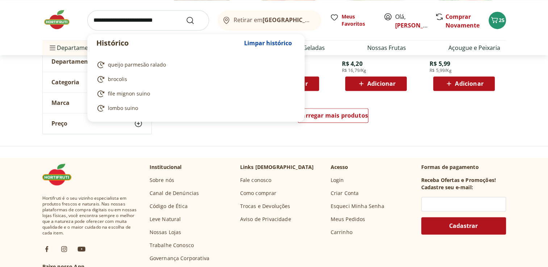
click at [145, 17] on input "search" at bounding box center [148, 20] width 122 height 20
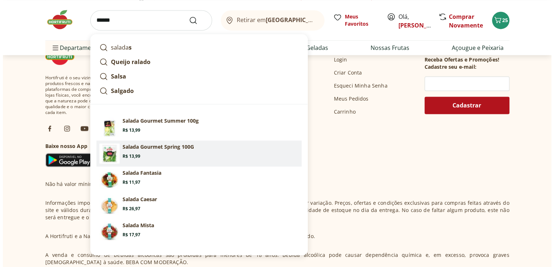
scroll to position [3949, 0]
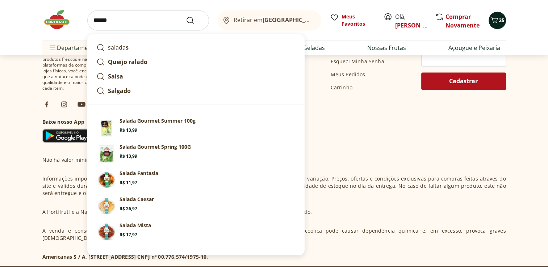
type input "******"
click at [504, 17] on span "25" at bounding box center [502, 20] width 6 height 7
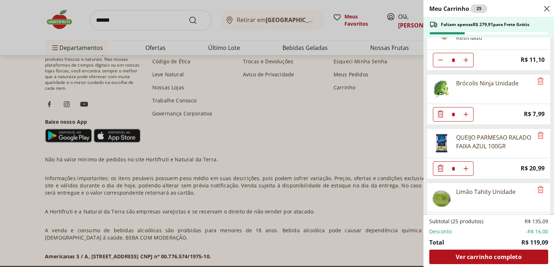
scroll to position [310, 0]
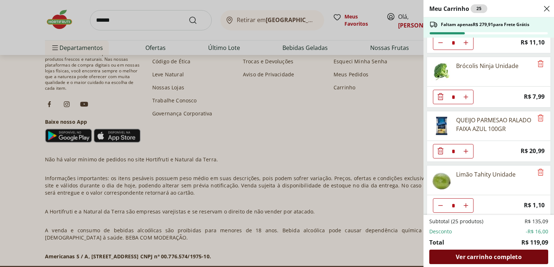
click at [481, 259] on span "Ver carrinho completo" at bounding box center [488, 257] width 66 height 6
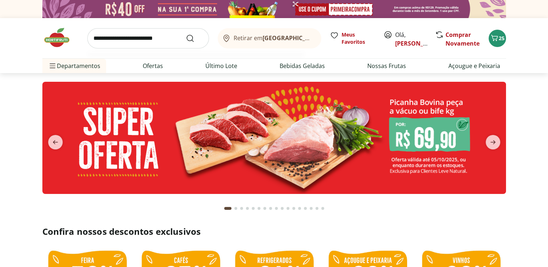
click at [138, 37] on input "search" at bounding box center [148, 38] width 122 height 20
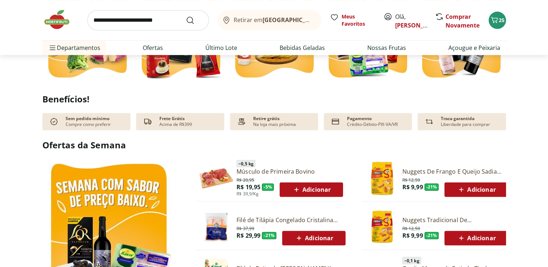
scroll to position [181, 0]
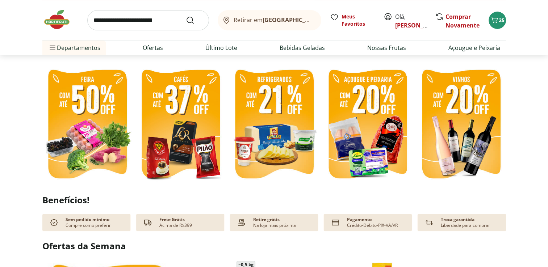
click at [290, 127] on img at bounding box center [274, 125] width 90 height 120
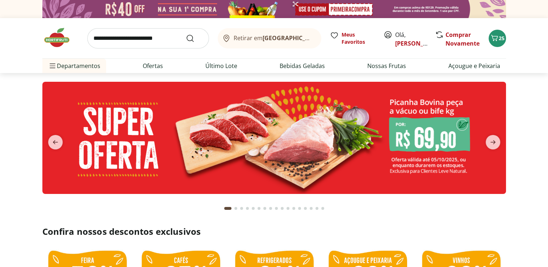
select select "**********"
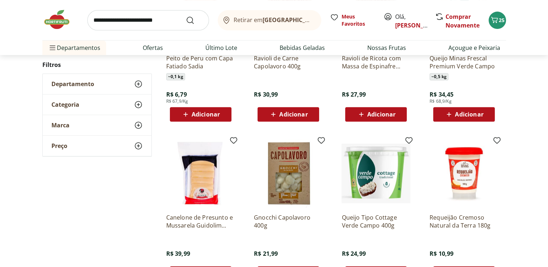
scroll to position [399, 0]
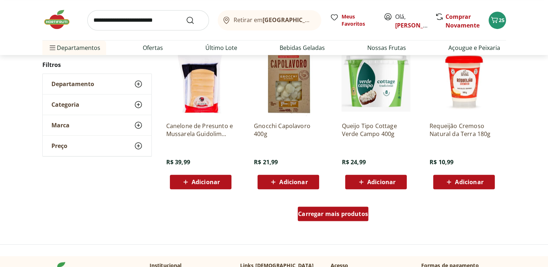
click at [311, 217] on span "Carregar mais produtos" at bounding box center [333, 214] width 70 height 6
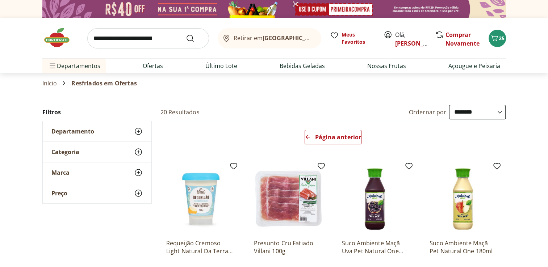
click at [199, 66] on ul "Departamentos Nossa Marca Nossa Marca Ver tudo do departamento Açougue & Peixar…" at bounding box center [274, 66] width 464 height 14
click at [209, 64] on link "Último Lote" at bounding box center [221, 66] width 32 height 9
select select "**********"
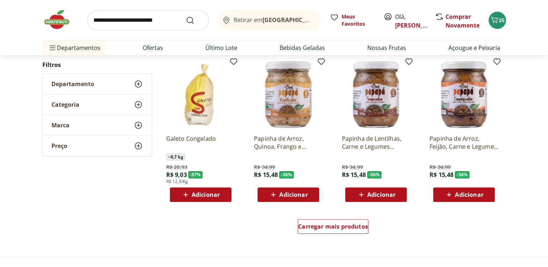
scroll to position [399, 0]
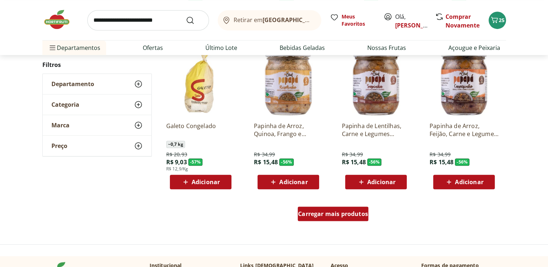
click at [337, 214] on span "Carregar mais produtos" at bounding box center [333, 214] width 70 height 6
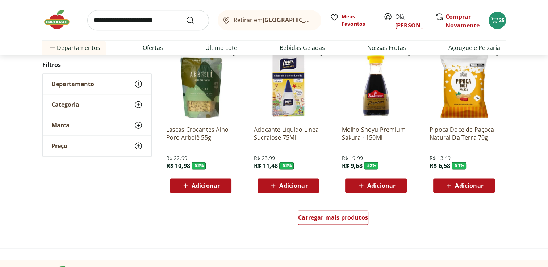
scroll to position [906, 0]
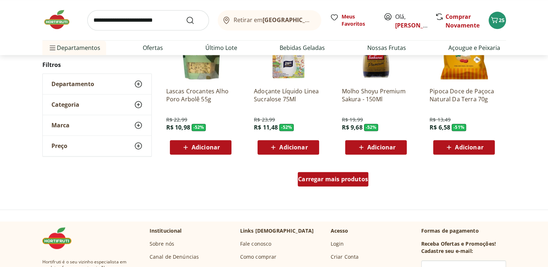
click at [328, 176] on span "Carregar mais produtos" at bounding box center [333, 179] width 70 height 6
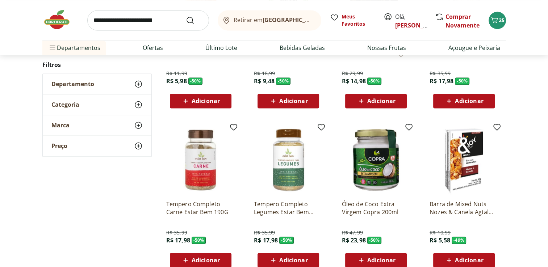
scroll to position [1123, 0]
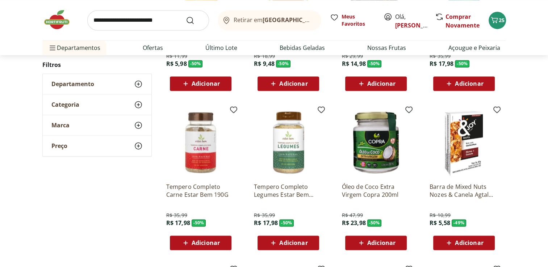
click at [199, 160] on img at bounding box center [200, 142] width 69 height 69
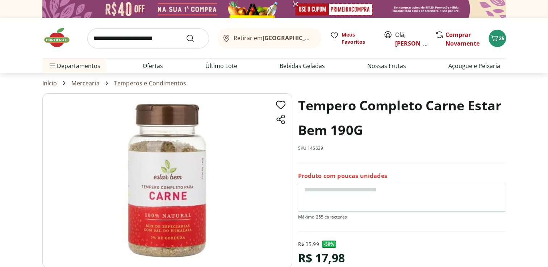
select select "**********"
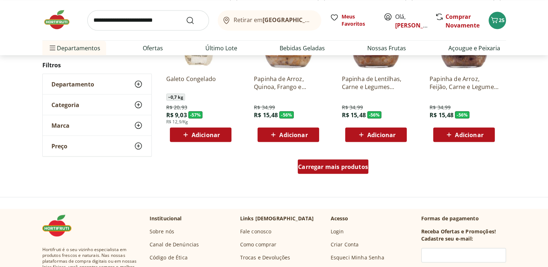
click at [345, 160] on div "Carregar mais produtos" at bounding box center [333, 166] width 71 height 14
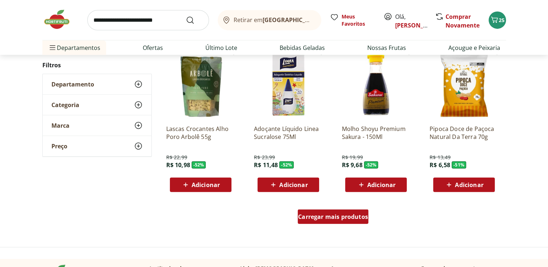
scroll to position [1775, 0]
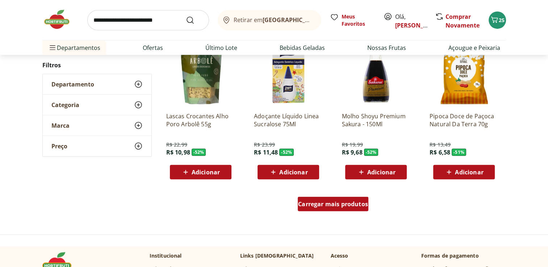
click at [326, 203] on span "Carregar mais produtos" at bounding box center [333, 204] width 70 height 6
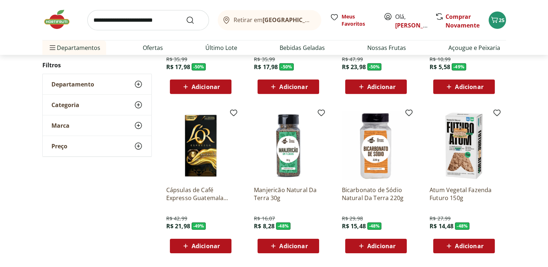
scroll to position [2210, 0]
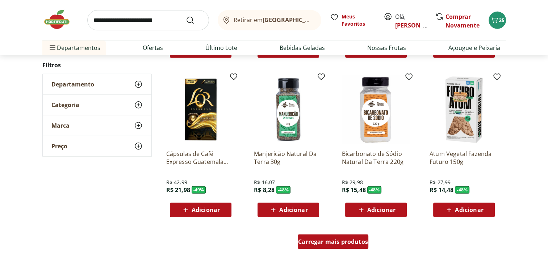
click at [346, 242] on span "Carregar mais produtos" at bounding box center [333, 242] width 70 height 6
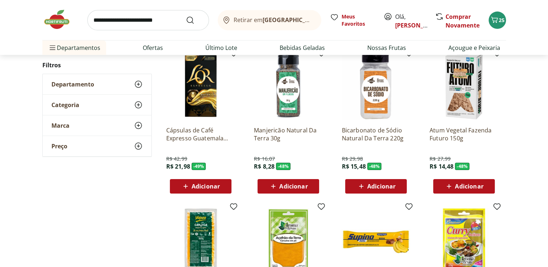
scroll to position [2246, 0]
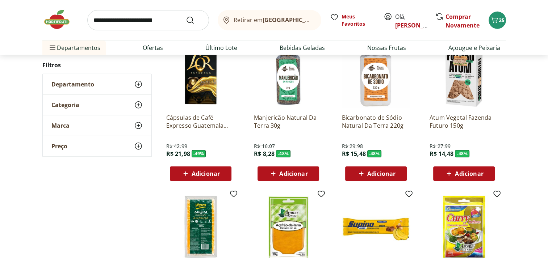
click at [297, 175] on span "Adicionar" at bounding box center [293, 174] width 28 height 6
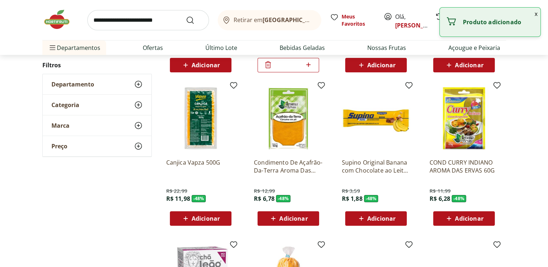
scroll to position [2391, 0]
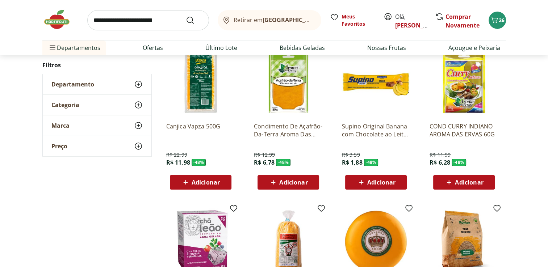
click at [293, 182] on span "Adicionar" at bounding box center [293, 183] width 28 height 6
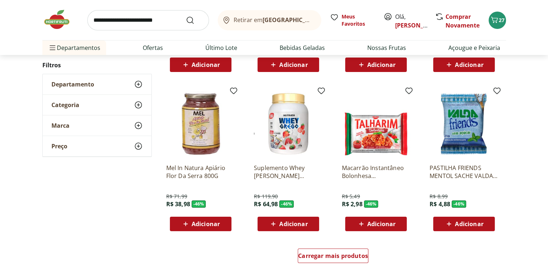
scroll to position [2681, 0]
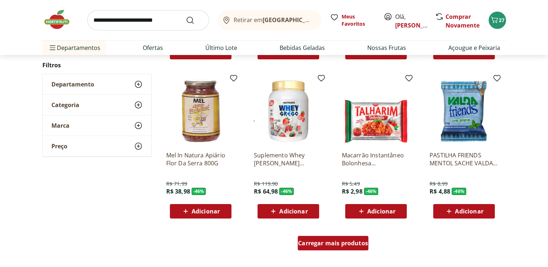
click at [349, 242] on span "Carregar mais produtos" at bounding box center [333, 244] width 70 height 6
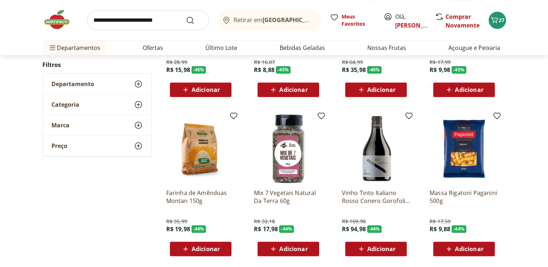
scroll to position [3152, 0]
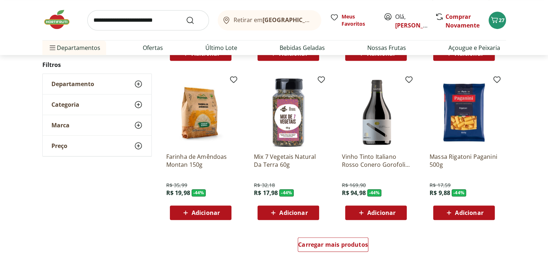
click at [200, 213] on span "Adicionar" at bounding box center [206, 213] width 28 height 6
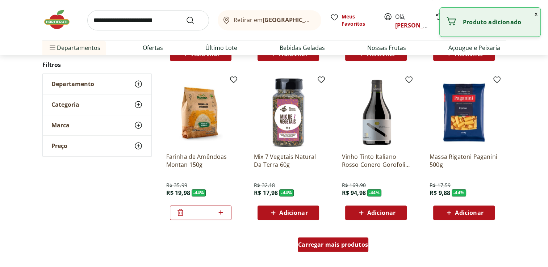
click at [351, 242] on span "Carregar mais produtos" at bounding box center [333, 245] width 70 height 6
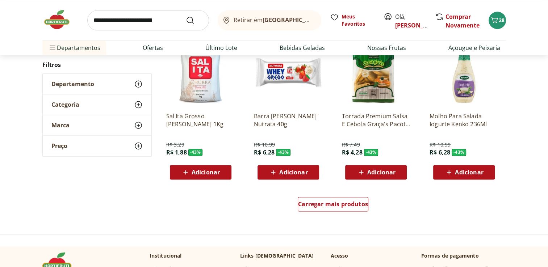
scroll to position [3732, 0]
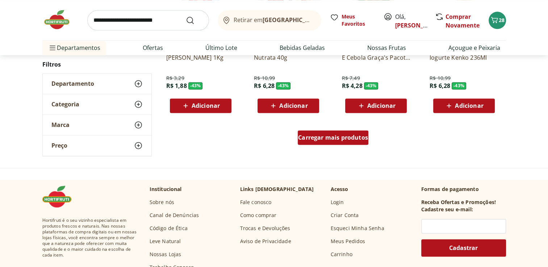
click at [342, 135] on span "Carregar mais produtos" at bounding box center [333, 138] width 70 height 6
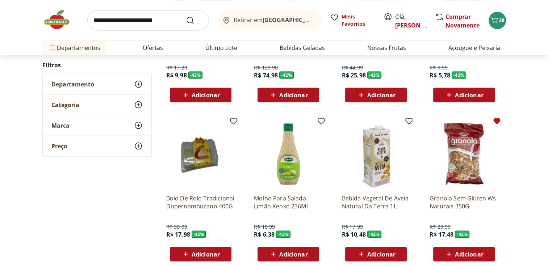
scroll to position [4094, 0]
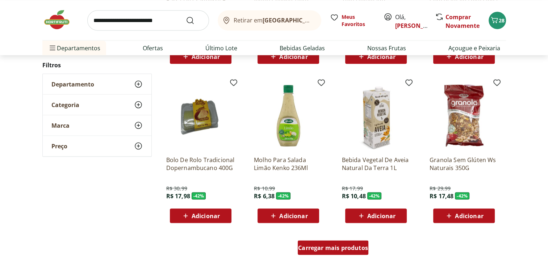
click at [360, 247] on span "Carregar mais produtos" at bounding box center [333, 248] width 70 height 6
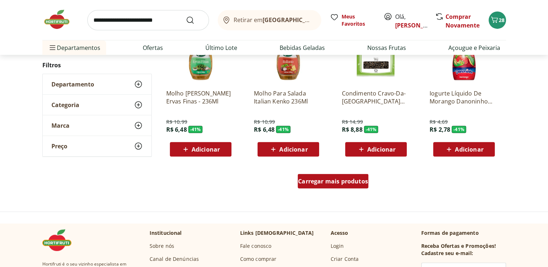
scroll to position [4637, 0]
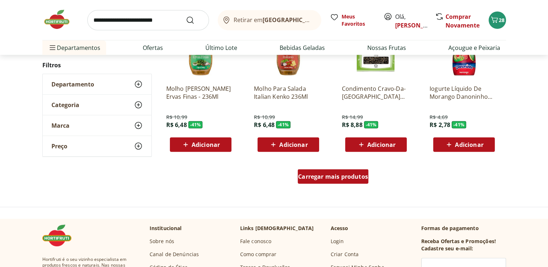
click at [325, 175] on span "Carregar mais produtos" at bounding box center [333, 177] width 70 height 6
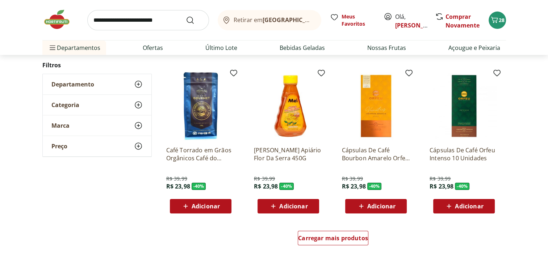
scroll to position [5108, 0]
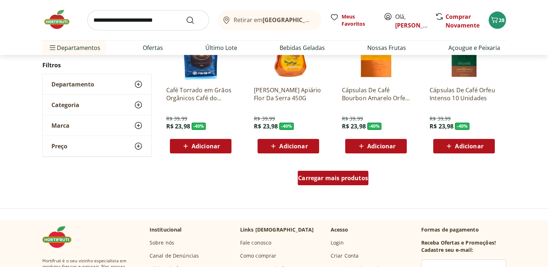
click at [332, 179] on span "Carregar mais produtos" at bounding box center [333, 178] width 70 height 6
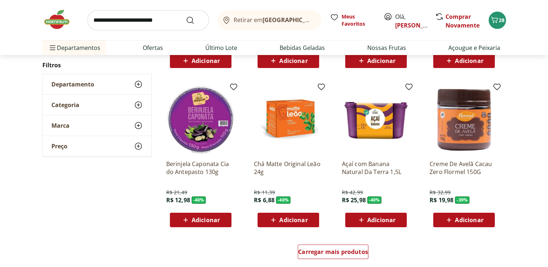
scroll to position [5543, 0]
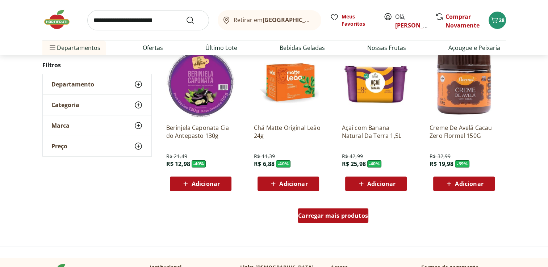
click at [333, 216] on span "Carregar mais produtos" at bounding box center [333, 216] width 70 height 6
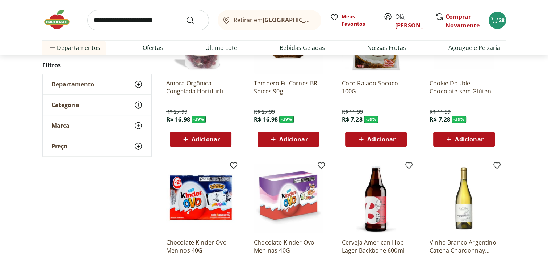
scroll to position [5652, 0]
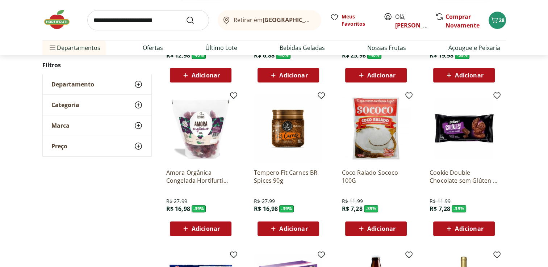
click at [291, 141] on img at bounding box center [288, 128] width 69 height 69
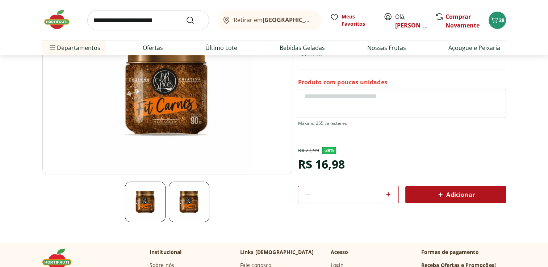
scroll to position [72, 0]
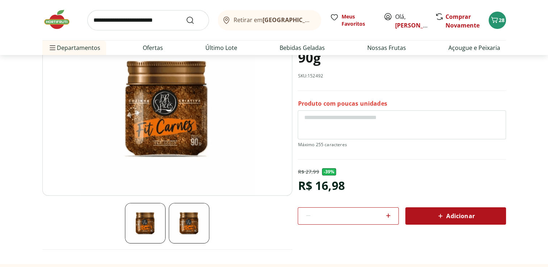
click at [175, 215] on img at bounding box center [189, 223] width 41 height 41
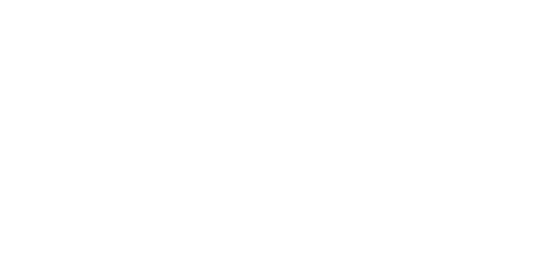
select select "**********"
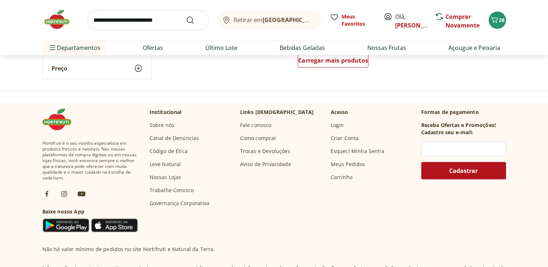
scroll to position [1948, 0]
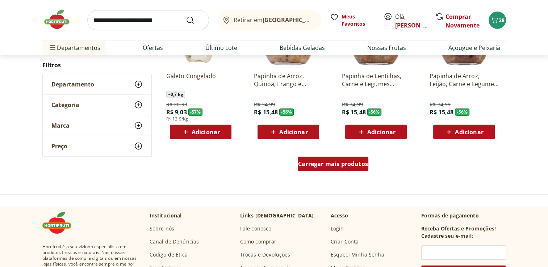
click at [333, 164] on span "Carregar mais produtos" at bounding box center [333, 164] width 70 height 6
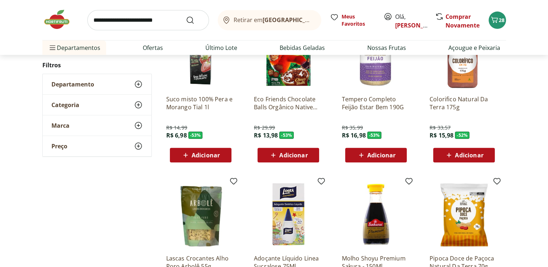
scroll to position [2419, 0]
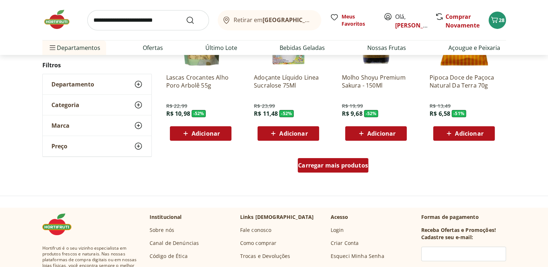
click at [353, 166] on span "Carregar mais produtos" at bounding box center [333, 166] width 70 height 6
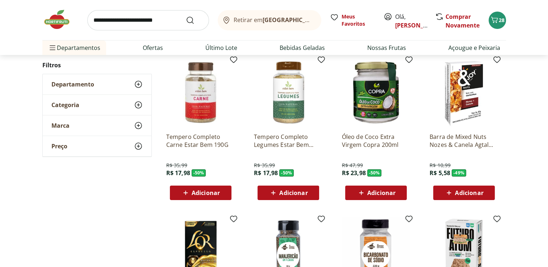
scroll to position [2818, 0]
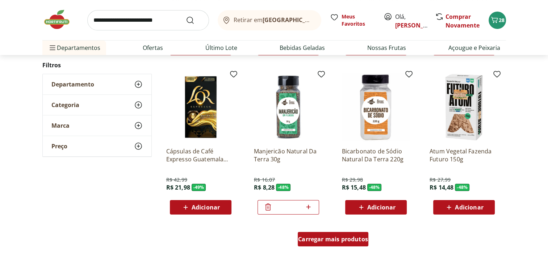
click at [340, 241] on span "Carregar mais produtos" at bounding box center [333, 240] width 70 height 6
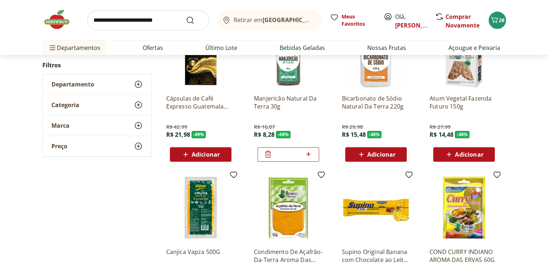
scroll to position [2963, 0]
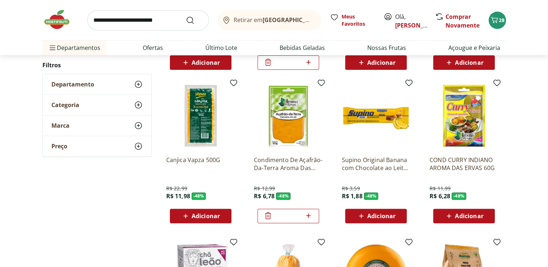
click at [161, 27] on input "search" at bounding box center [148, 20] width 122 height 20
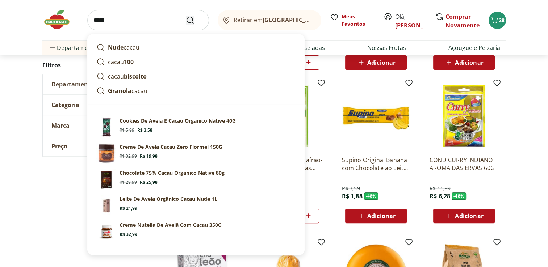
type input "*****"
click at [188, 21] on icon "Submit Search" at bounding box center [190, 20] width 9 height 9
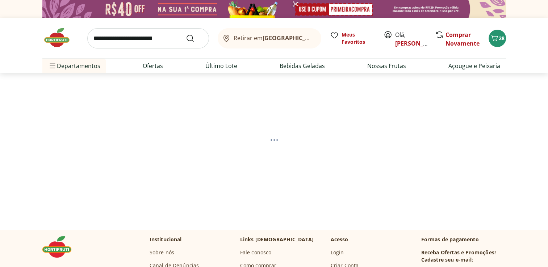
select select "**********"
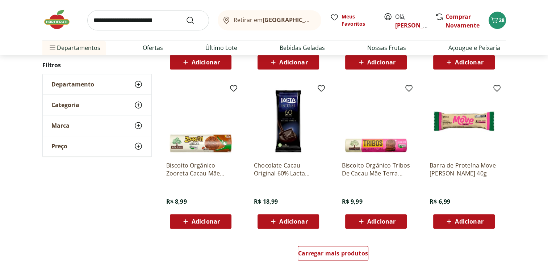
scroll to position [399, 0]
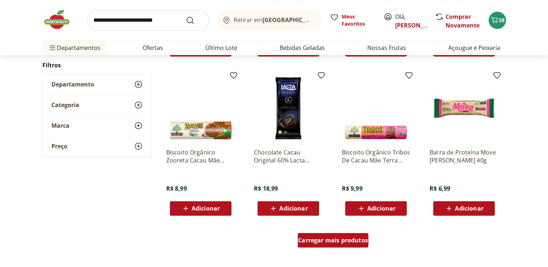
click at [329, 243] on span "Carregar mais produtos" at bounding box center [333, 241] width 70 height 6
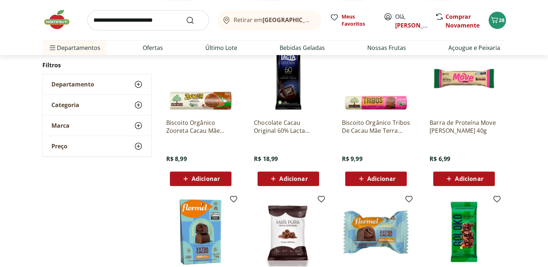
scroll to position [471, 0]
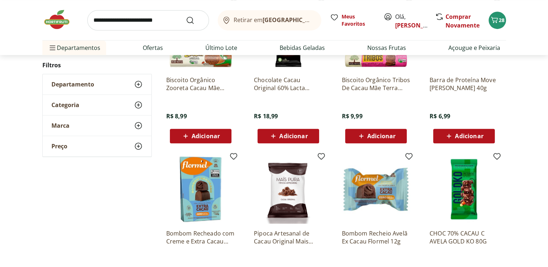
click at [300, 133] on span "Adicionar" at bounding box center [293, 136] width 28 height 6
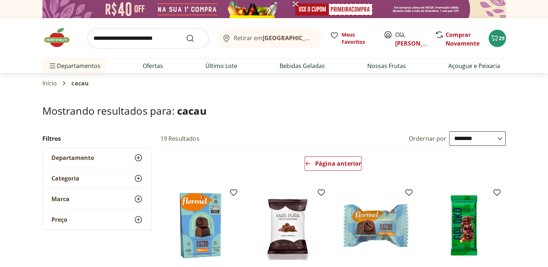
click at [154, 46] on input "search" at bounding box center [148, 38] width 122 height 20
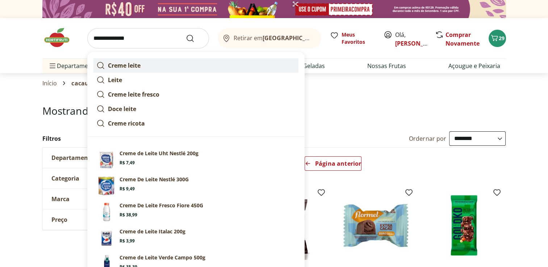
click at [146, 62] on link "Creme leite" at bounding box center [195, 65] width 205 height 14
type input "**********"
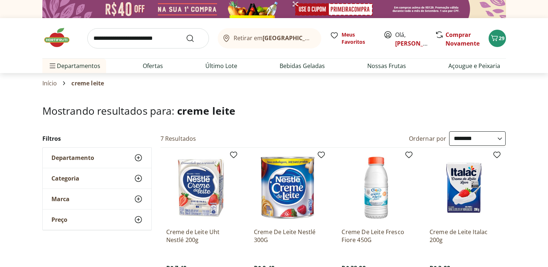
select select "**********"
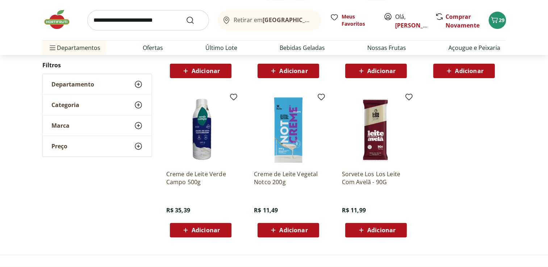
click at [296, 152] on img at bounding box center [288, 130] width 69 height 69
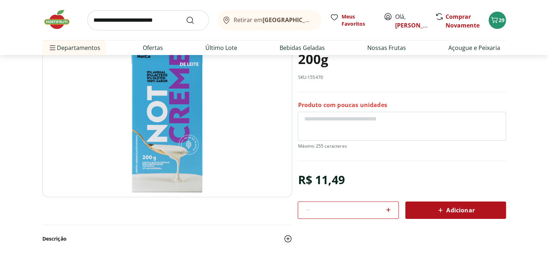
scroll to position [72, 0]
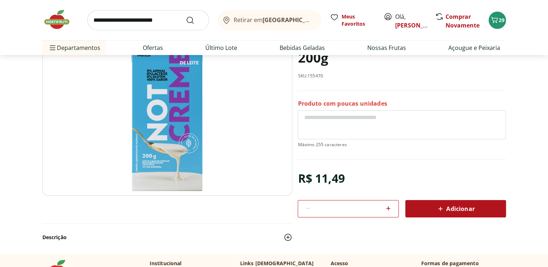
click at [443, 205] on icon at bounding box center [440, 209] width 9 height 9
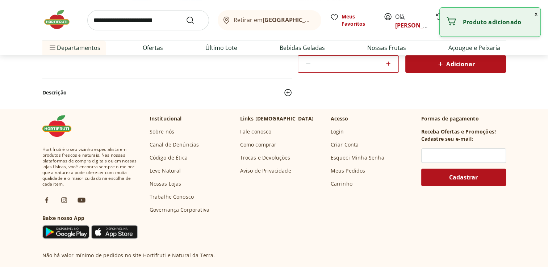
select select "**********"
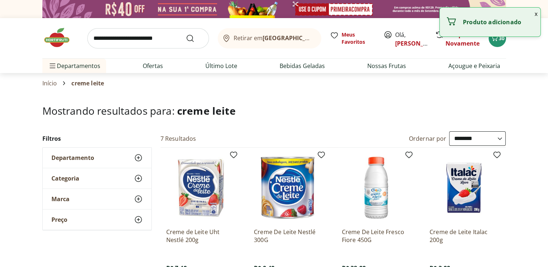
click at [158, 38] on input "search" at bounding box center [148, 38] width 122 height 20
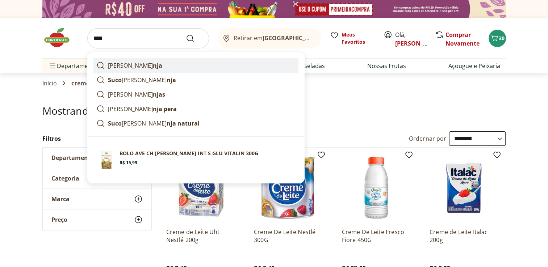
click at [159, 63] on link "lara nja" at bounding box center [195, 65] width 205 height 14
type input "*******"
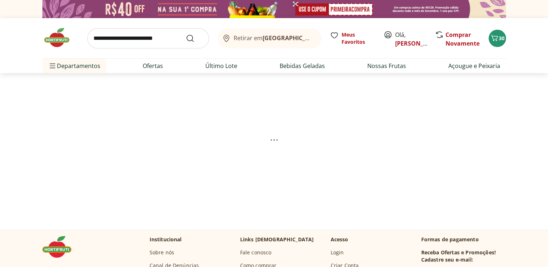
select select "**********"
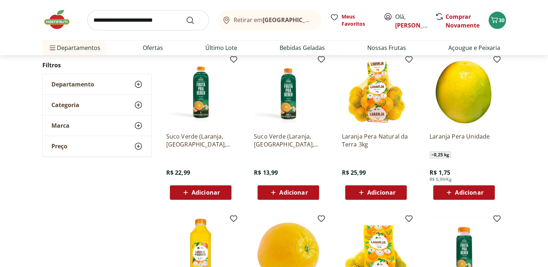
scroll to position [254, 0]
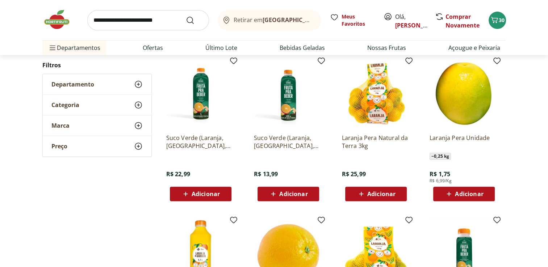
click at [483, 195] on span "Adicionar" at bounding box center [469, 194] width 28 height 6
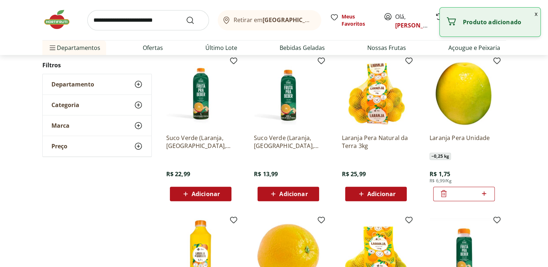
click at [487, 193] on icon at bounding box center [484, 193] width 9 height 9
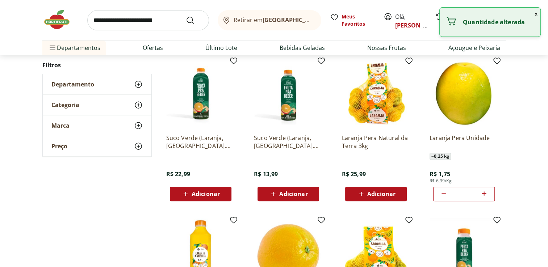
type input "*"
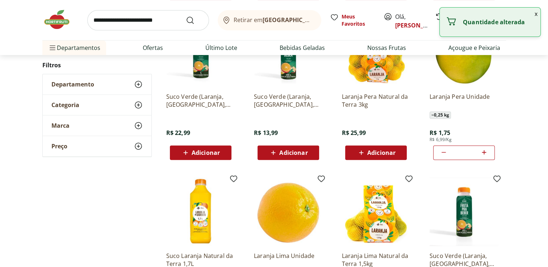
scroll to position [399, 0]
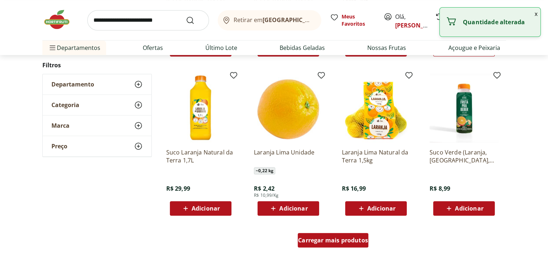
click at [325, 239] on span "Carregar mais produtos" at bounding box center [333, 241] width 70 height 6
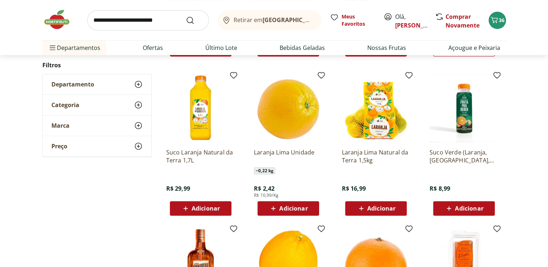
scroll to position [507, 0]
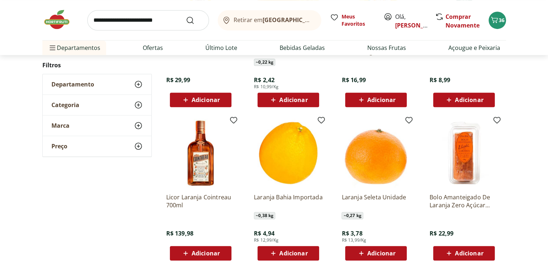
click at [383, 251] on span "Adicionar" at bounding box center [381, 254] width 28 height 6
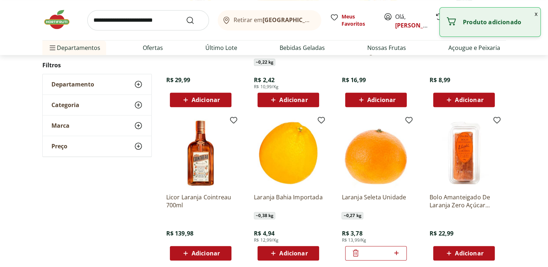
click at [399, 253] on icon at bounding box center [396, 253] width 9 height 9
type input "*"
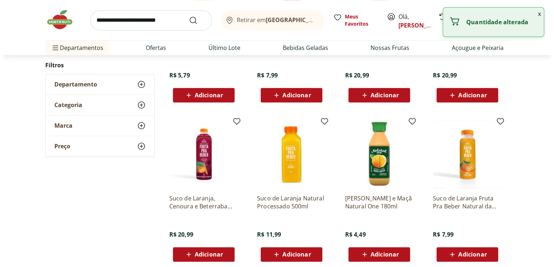
scroll to position [906, 0]
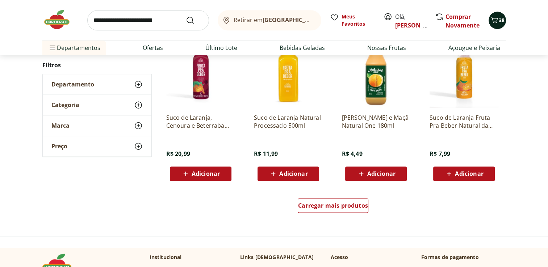
click at [496, 22] on icon "Carrinho" at bounding box center [494, 20] width 7 height 6
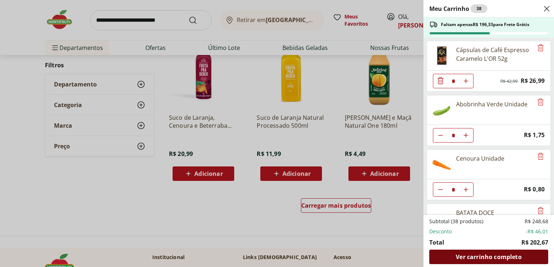
click at [481, 254] on span "Ver carrinho completo" at bounding box center [488, 257] width 66 height 6
click at [485, 262] on div "Ver carrinho completo" at bounding box center [488, 257] width 119 height 14
click at [499, 259] on span "Ver carrinho completo" at bounding box center [488, 257] width 66 height 6
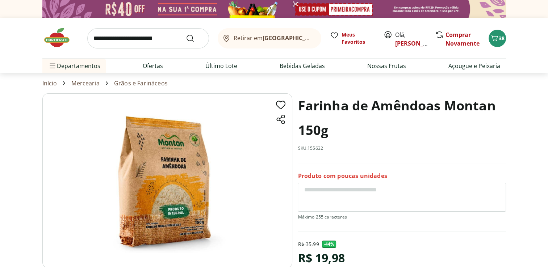
click at [132, 82] on link "Grãos e Farináceos" at bounding box center [141, 83] width 54 height 7
select select "**********"
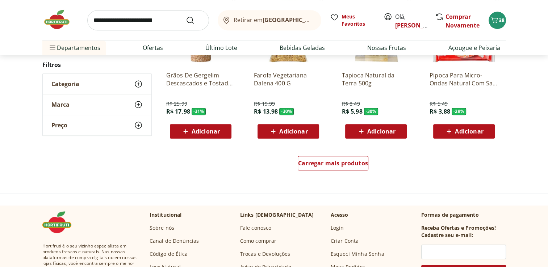
scroll to position [399, 0]
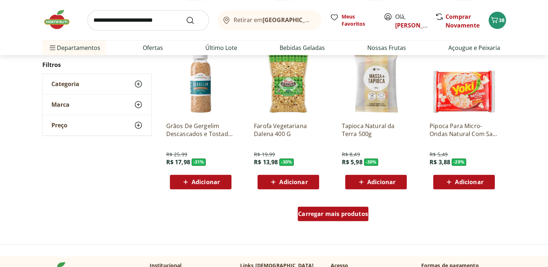
click at [332, 213] on span "Carregar mais produtos" at bounding box center [333, 214] width 70 height 6
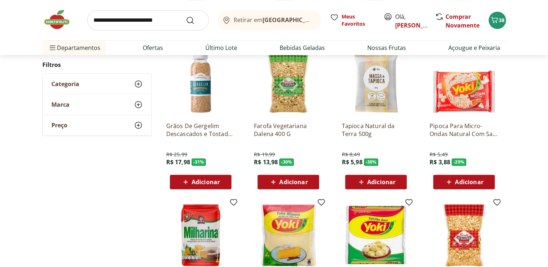
click at [382, 183] on span "Adicionar" at bounding box center [381, 182] width 28 height 6
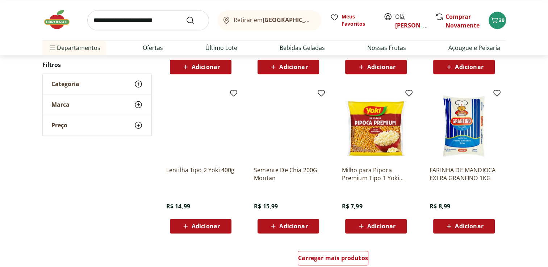
scroll to position [870, 0]
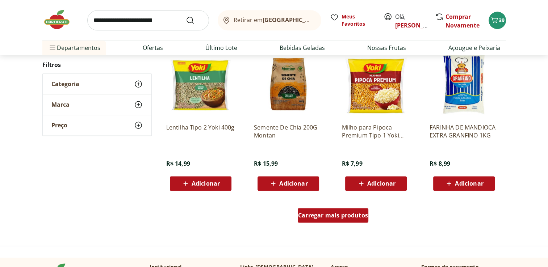
click at [336, 219] on div "Carregar mais produtos" at bounding box center [333, 215] width 71 height 14
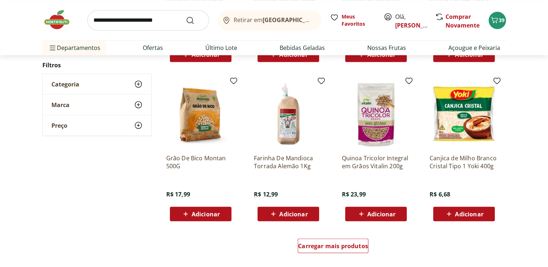
scroll to position [1377, 0]
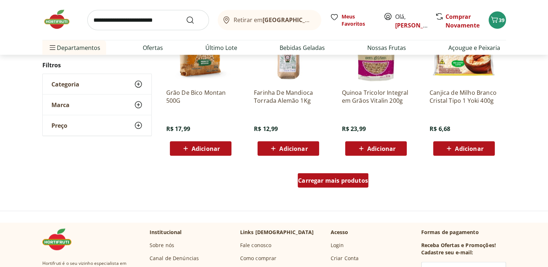
click at [341, 185] on div "Carregar mais produtos" at bounding box center [333, 181] width 71 height 14
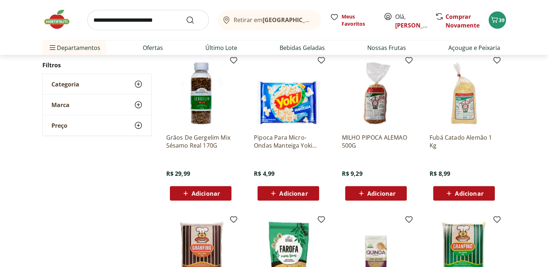
scroll to position [1594, 0]
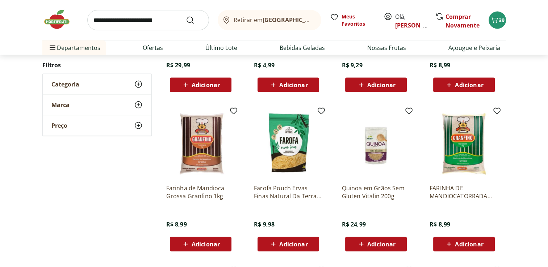
click at [145, 17] on input "search" at bounding box center [148, 20] width 122 height 20
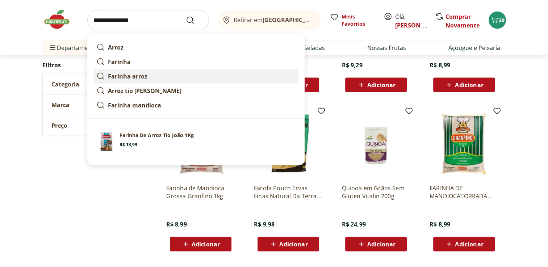
click at [134, 81] on link "Farinha arroz" at bounding box center [195, 76] width 205 height 14
type input "**********"
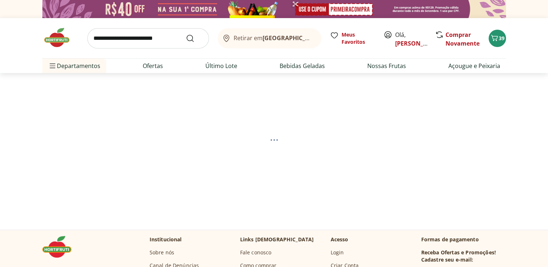
select select "**********"
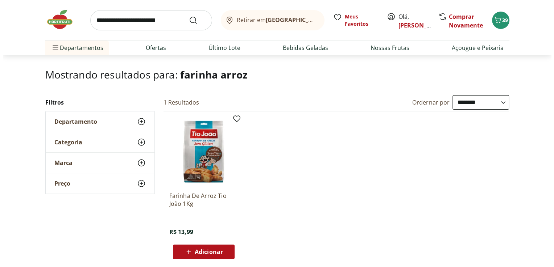
scroll to position [72, 0]
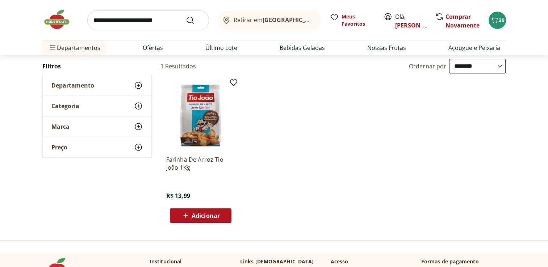
click at [199, 213] on span "Adicionar" at bounding box center [206, 216] width 28 height 6
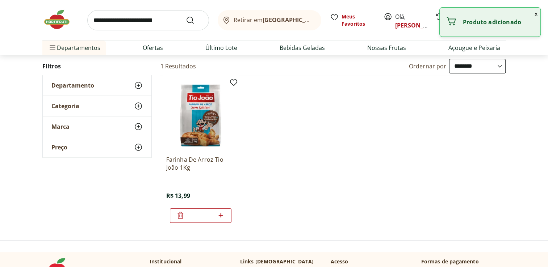
click at [536, 16] on button "x" at bounding box center [536, 14] width 9 height 12
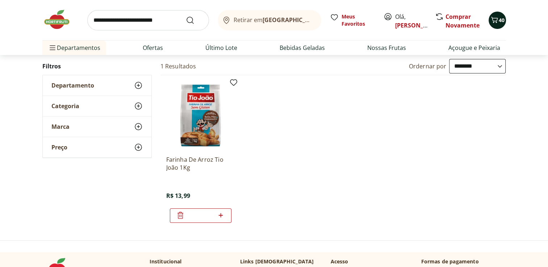
click at [492, 20] on icon "Carrinho" at bounding box center [494, 20] width 9 height 9
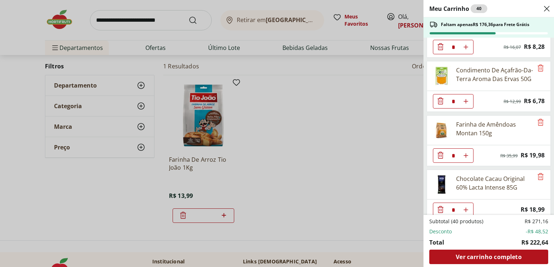
scroll to position [543, 0]
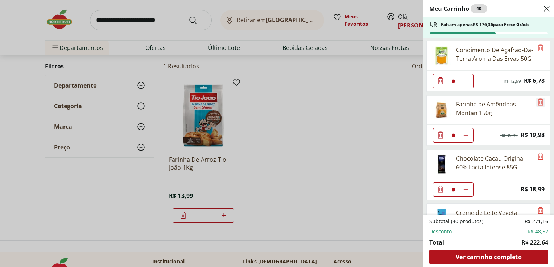
click at [538, 98] on icon "Remove" at bounding box center [540, 102] width 9 height 9
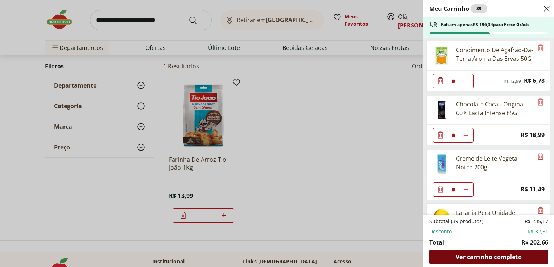
click at [506, 263] on div "Ver carrinho completo" at bounding box center [488, 257] width 119 height 14
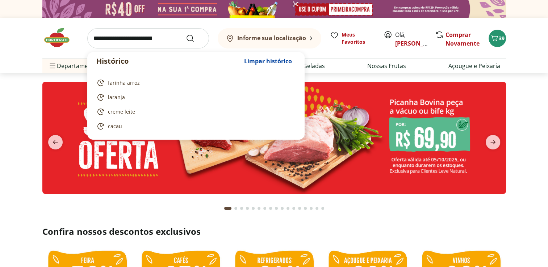
click at [132, 34] on input "search" at bounding box center [148, 38] width 122 height 20
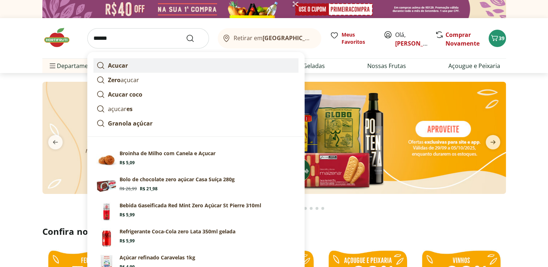
click at [145, 67] on link "Acucar" at bounding box center [195, 65] width 205 height 14
type input "******"
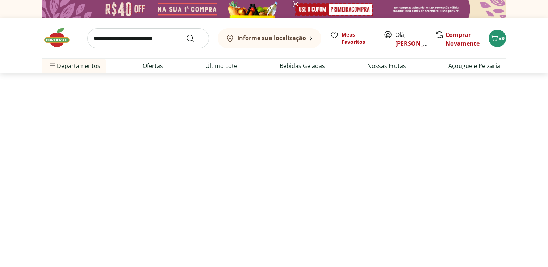
select select "**********"
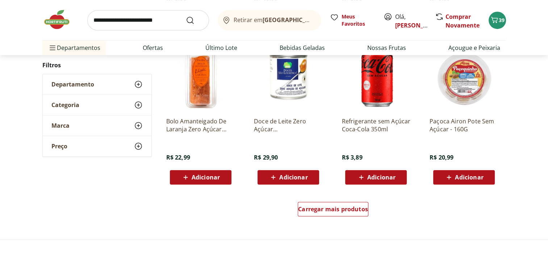
scroll to position [507, 0]
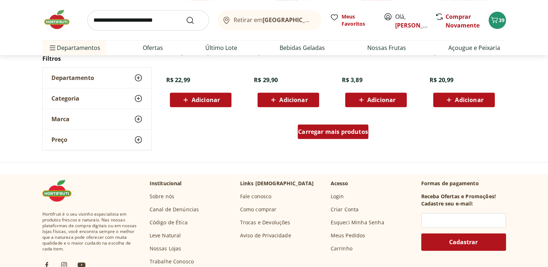
click at [342, 133] on span "Carregar mais produtos" at bounding box center [333, 132] width 70 height 6
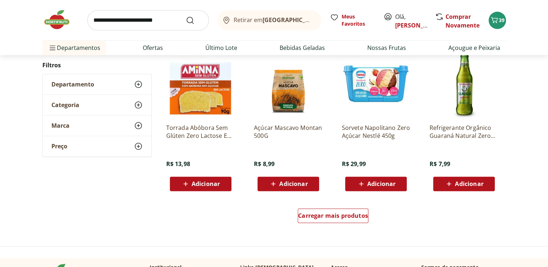
scroll to position [906, 0]
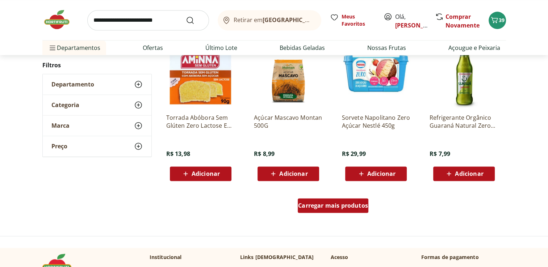
click at [333, 206] on span "Carregar mais produtos" at bounding box center [333, 206] width 70 height 6
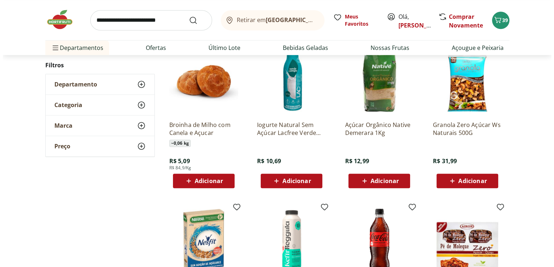
scroll to position [507, 0]
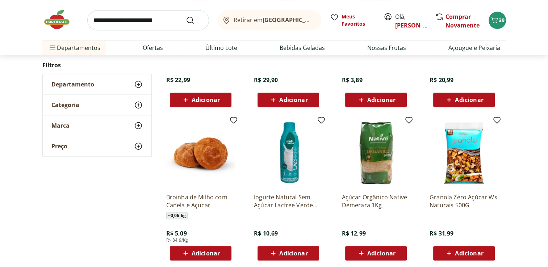
click at [381, 252] on span "Adicionar" at bounding box center [381, 254] width 28 height 6
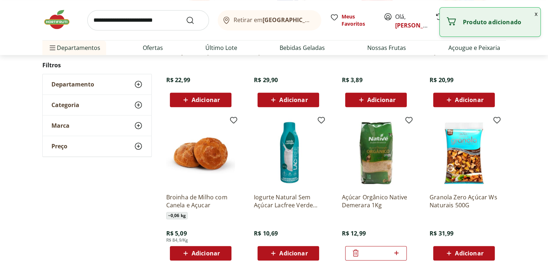
click at [538, 14] on button "x" at bounding box center [536, 14] width 9 height 12
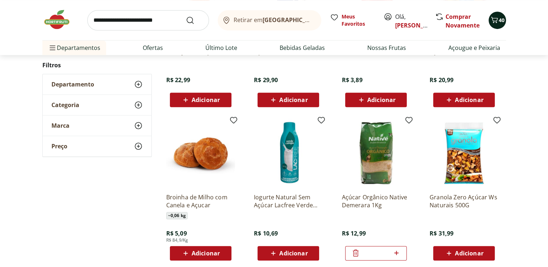
click at [500, 15] on div "40" at bounding box center [498, 20] width 6 height 12
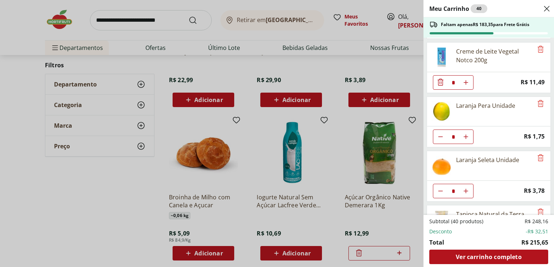
scroll to position [652, 0]
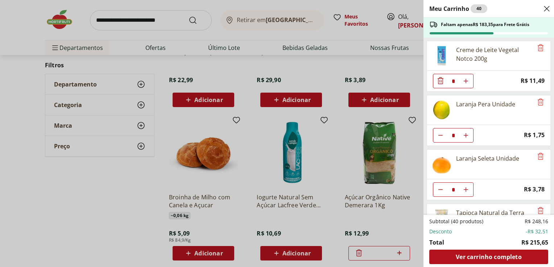
click at [439, 133] on icon "Diminuir Quantidade" at bounding box center [440, 136] width 6 height 6
click at [440, 133] on icon "Diminuir Quantidade" at bounding box center [440, 136] width 6 height 6
type input "*"
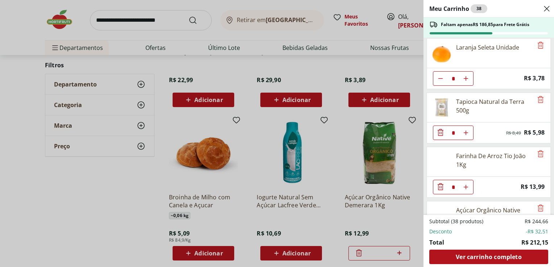
scroll to position [796, 0]
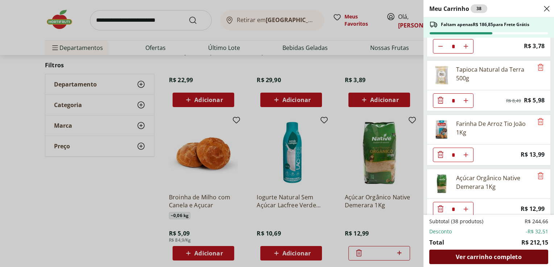
click at [503, 257] on span "Ver carrinho completo" at bounding box center [488, 257] width 66 height 6
